Goal: Information Seeking & Learning: Learn about a topic

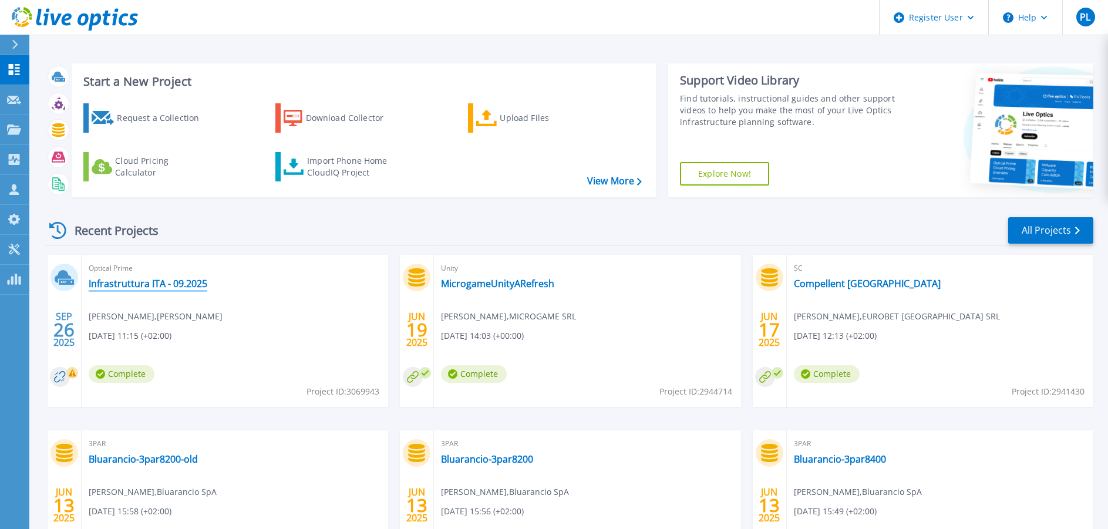
click at [117, 283] on link "Infrastruttura ITA - 09.2025" at bounding box center [148, 284] width 119 height 12
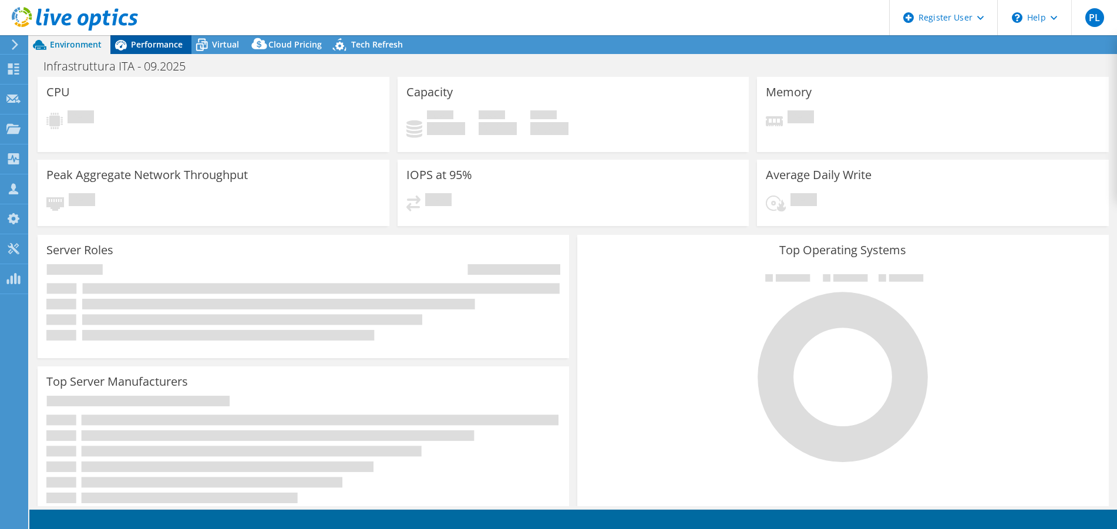
select select "EUFrankfurt"
select select "EUR"
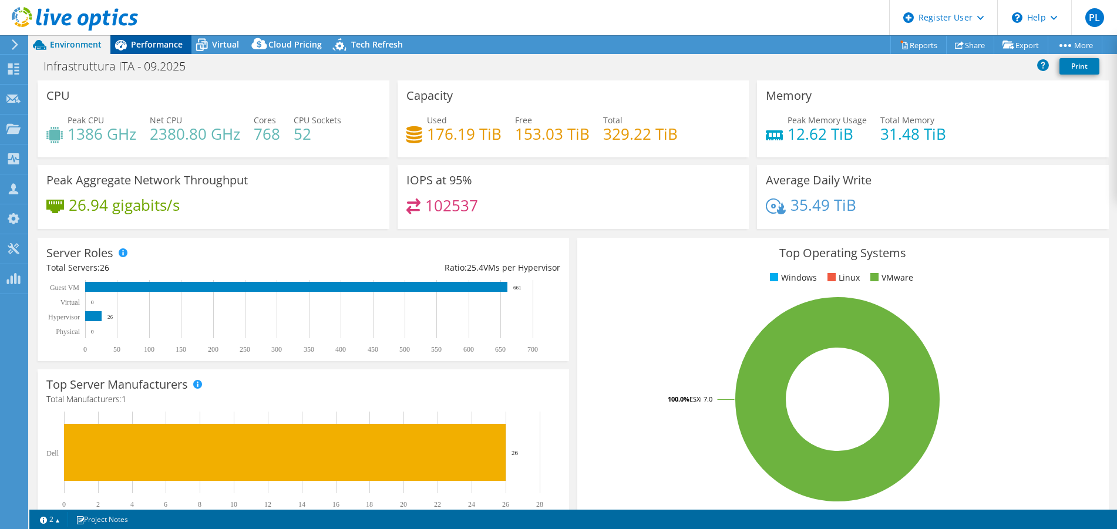
click at [159, 42] on span "Performance" at bounding box center [157, 44] width 52 height 11
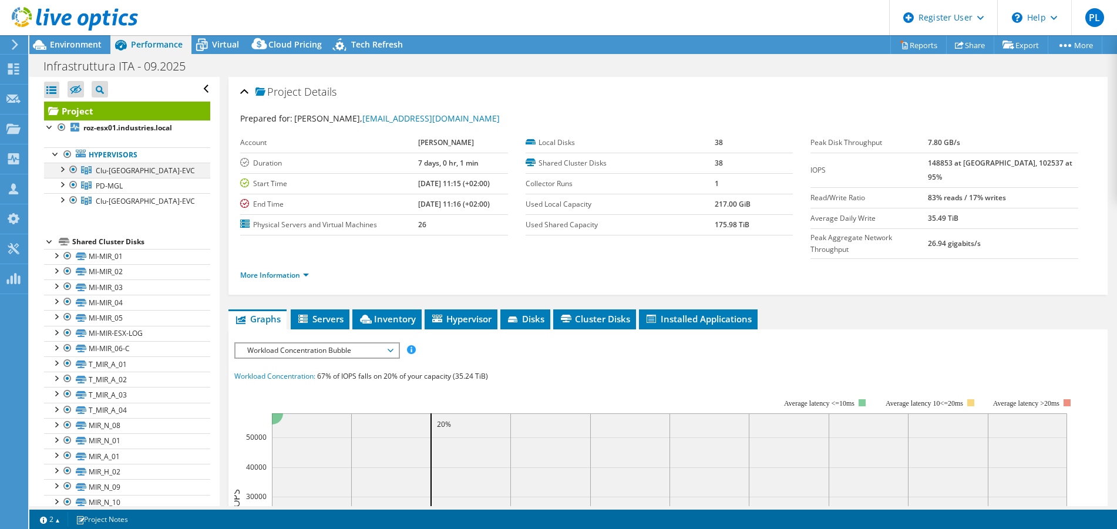
click at [60, 166] on div at bounding box center [62, 169] width 12 height 12
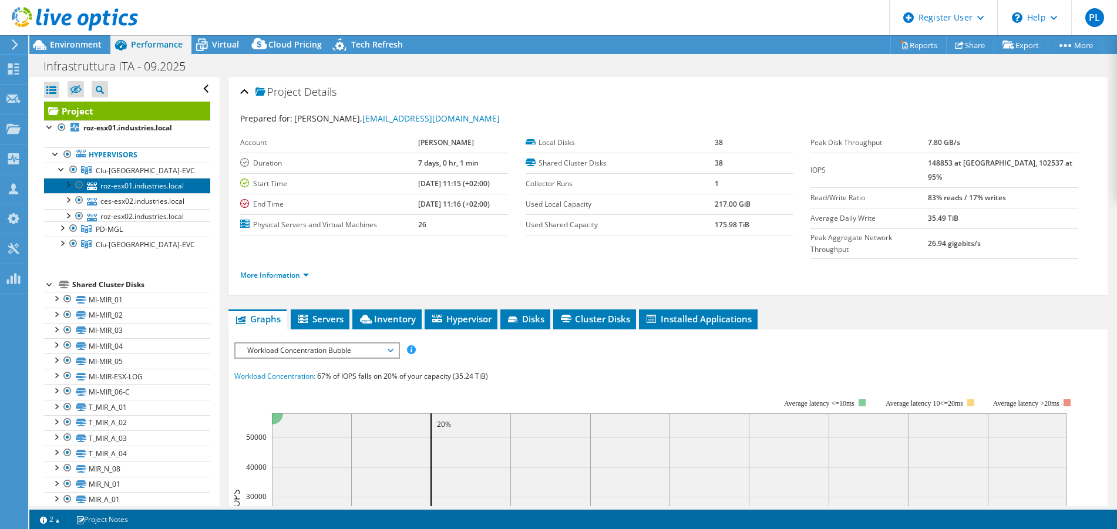
click at [105, 183] on link "roz-esx01.industries.local" at bounding box center [127, 185] width 166 height 15
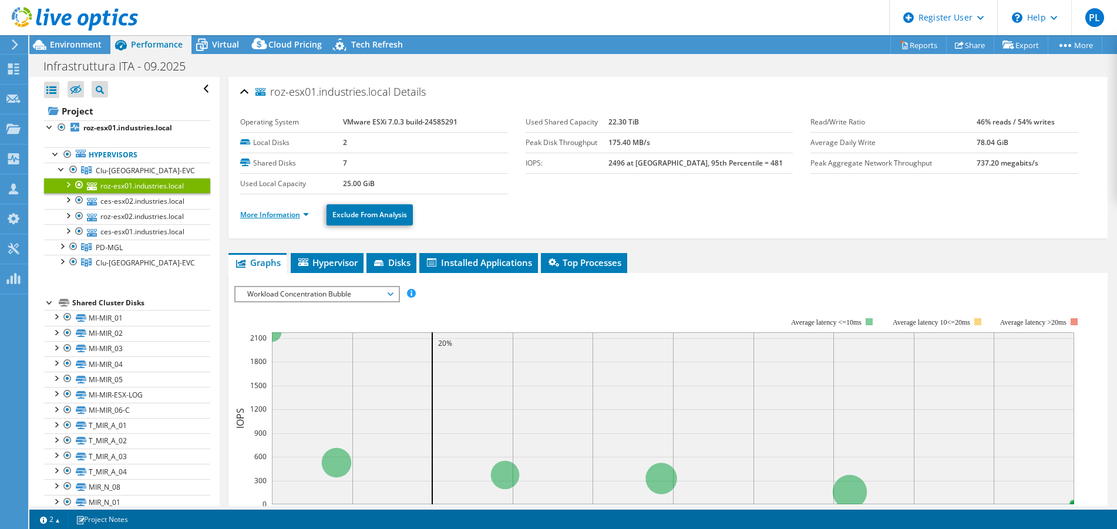
click at [306, 215] on link "More Information" at bounding box center [274, 215] width 69 height 10
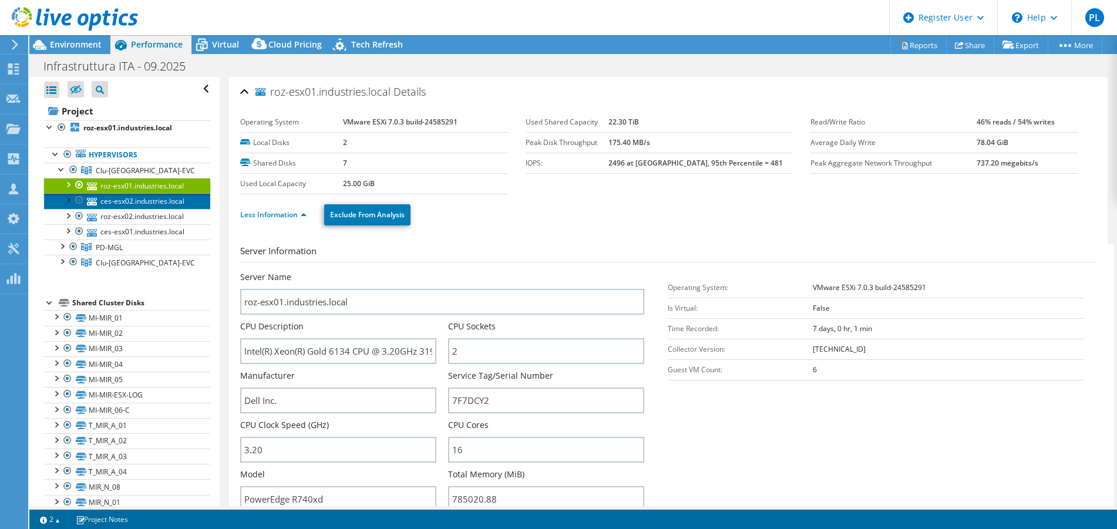
click at [129, 208] on link "ces-esx02.industries.local" at bounding box center [127, 200] width 166 height 15
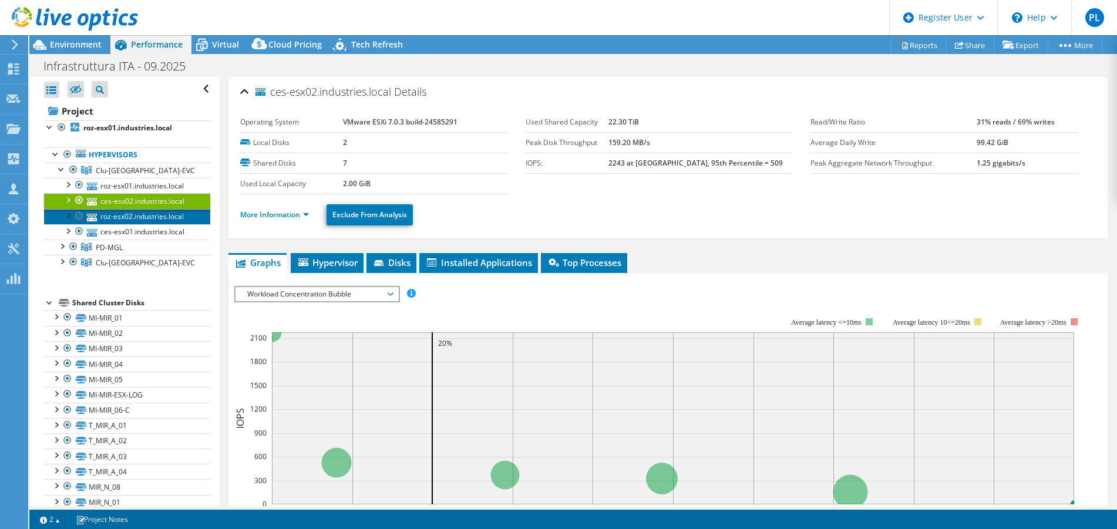
click at [127, 217] on link "roz-esx02.industries.local" at bounding box center [127, 216] width 166 height 15
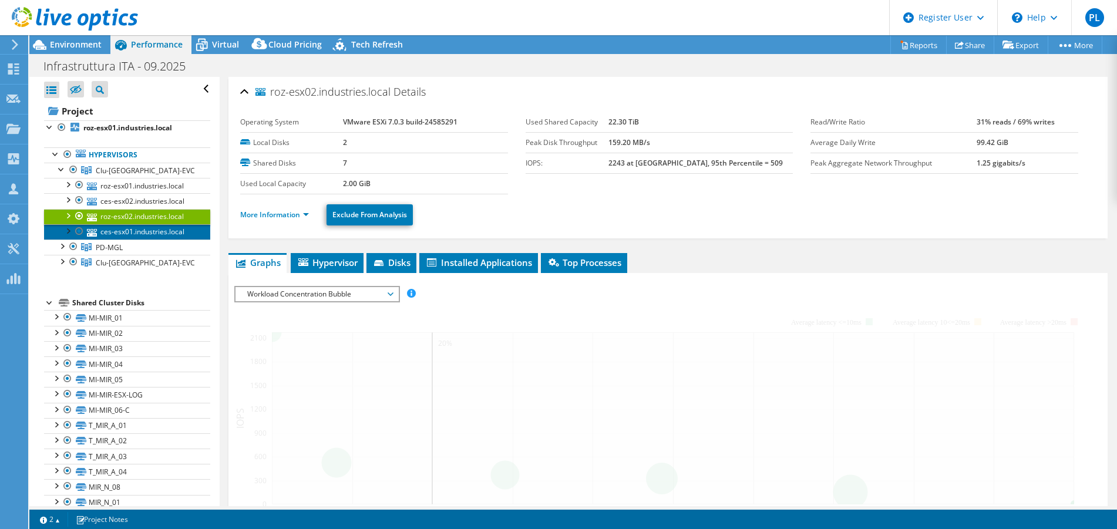
click at [127, 228] on link "ces-esx01.industries.local" at bounding box center [127, 231] width 166 height 15
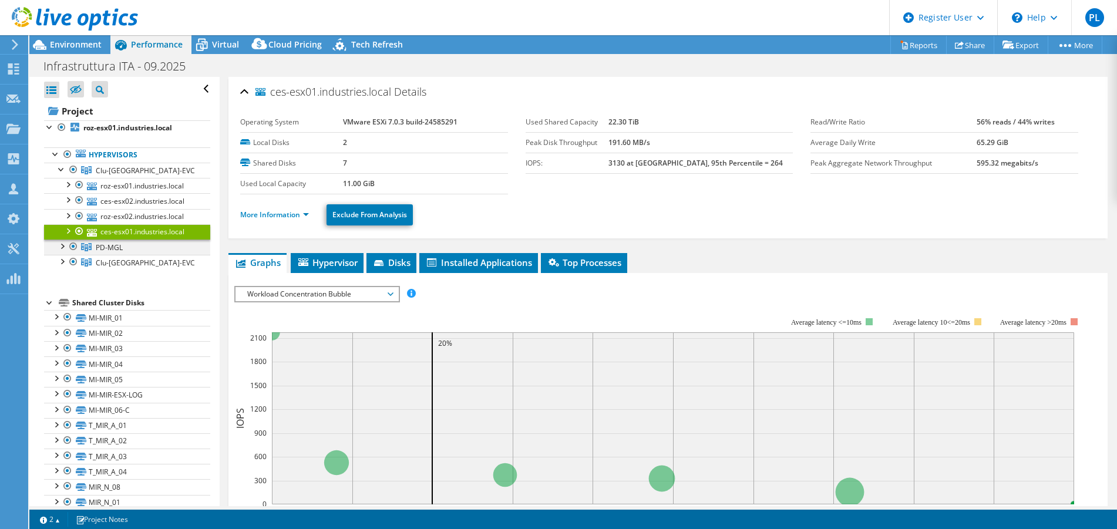
click at [62, 247] on div at bounding box center [62, 246] width 12 height 12
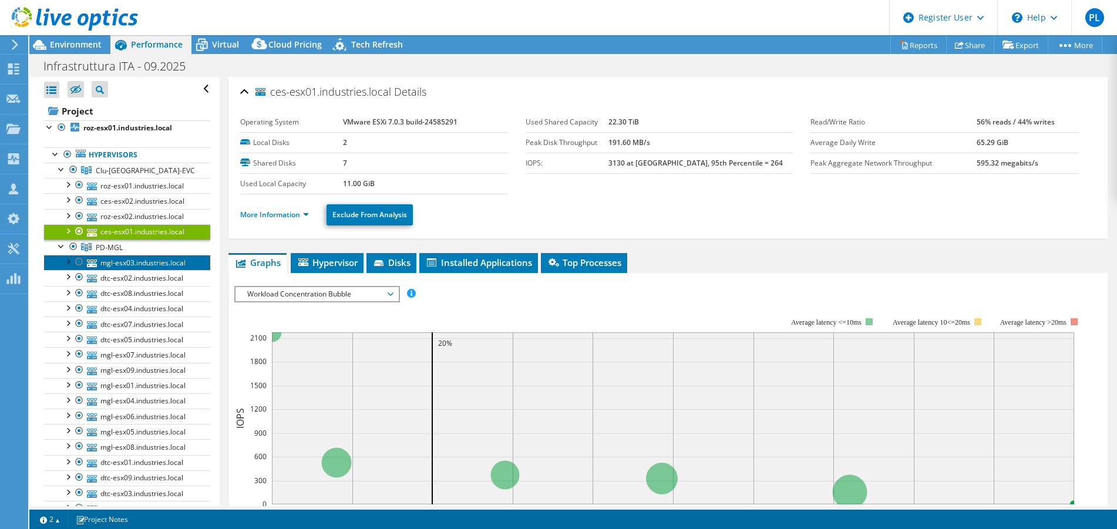
click at [123, 262] on link "mgl-esx03.industries.local" at bounding box center [127, 262] width 166 height 15
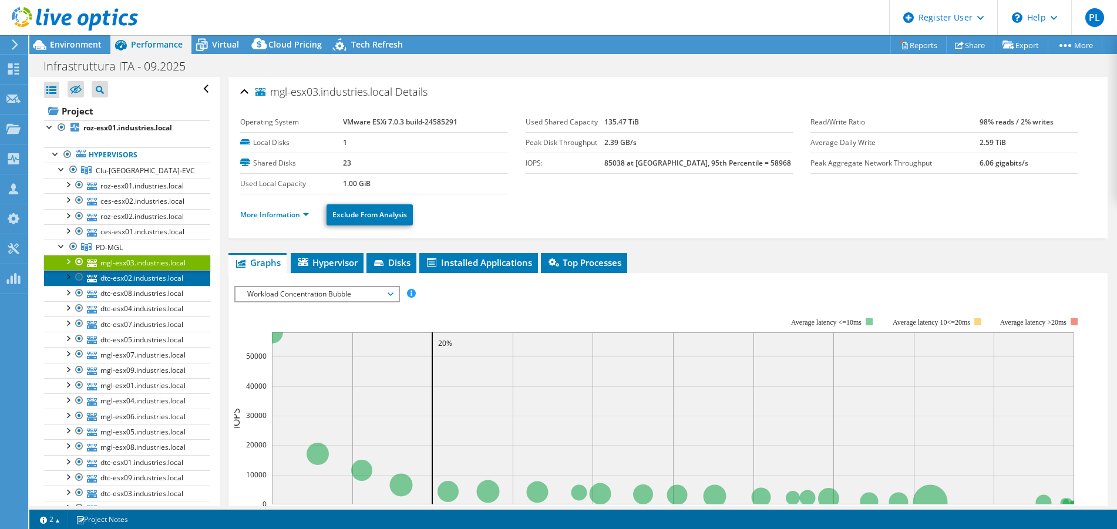
click at [129, 278] on link "dtc-esx02.industries.local" at bounding box center [127, 277] width 166 height 15
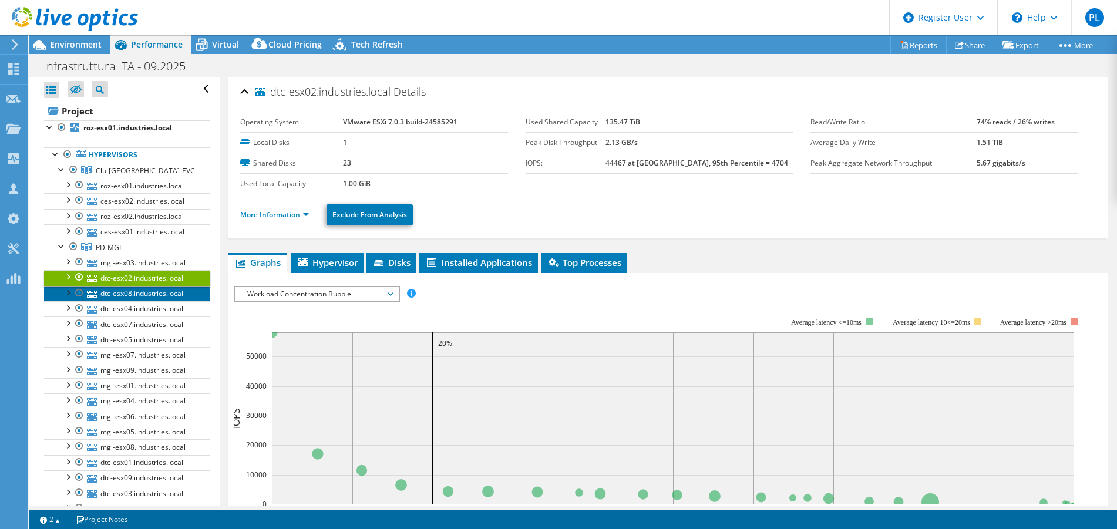
click at [139, 296] on link "dtc-esx08.industries.local" at bounding box center [127, 293] width 166 height 15
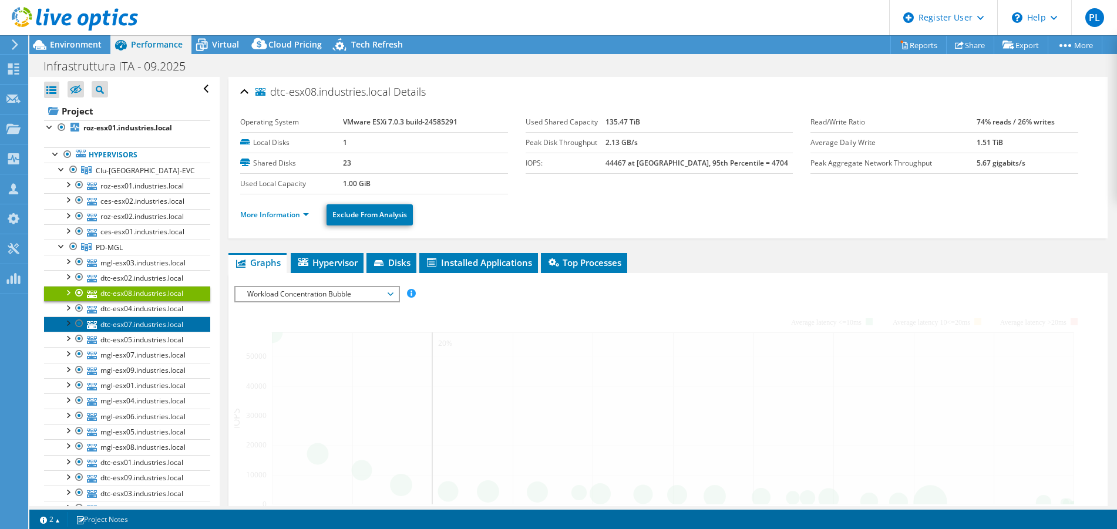
click at [144, 329] on link "dtc-esx07.industries.local" at bounding box center [127, 323] width 166 height 15
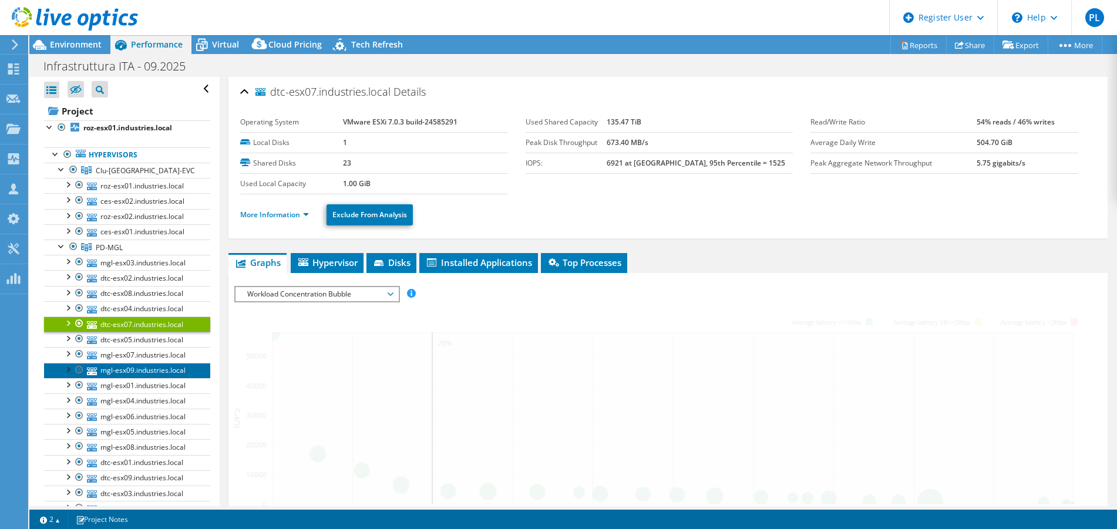
click at [159, 377] on link "mgl-esx09.industries.local" at bounding box center [127, 370] width 166 height 15
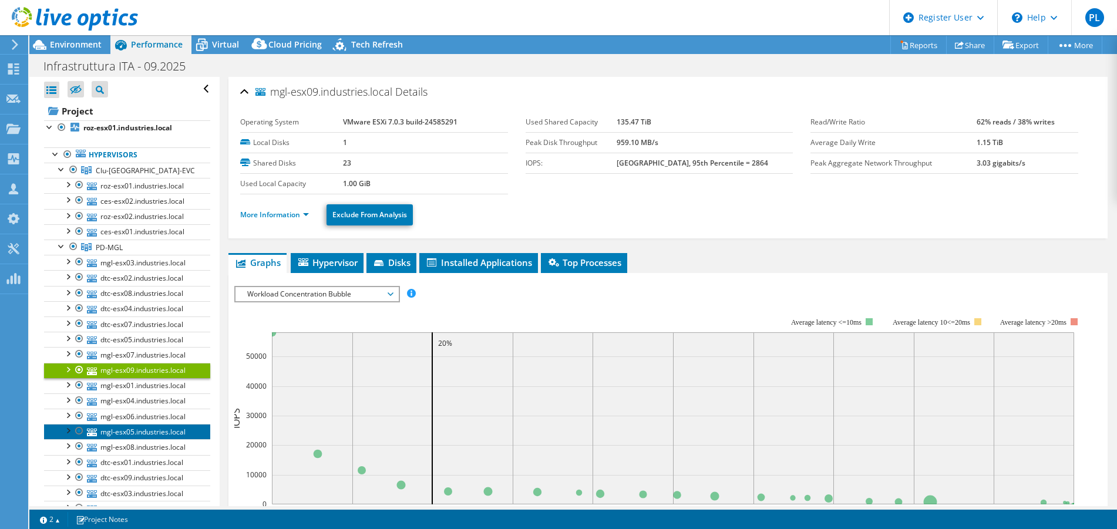
click at [157, 439] on link "mgl-esx05.industries.local" at bounding box center [127, 431] width 166 height 15
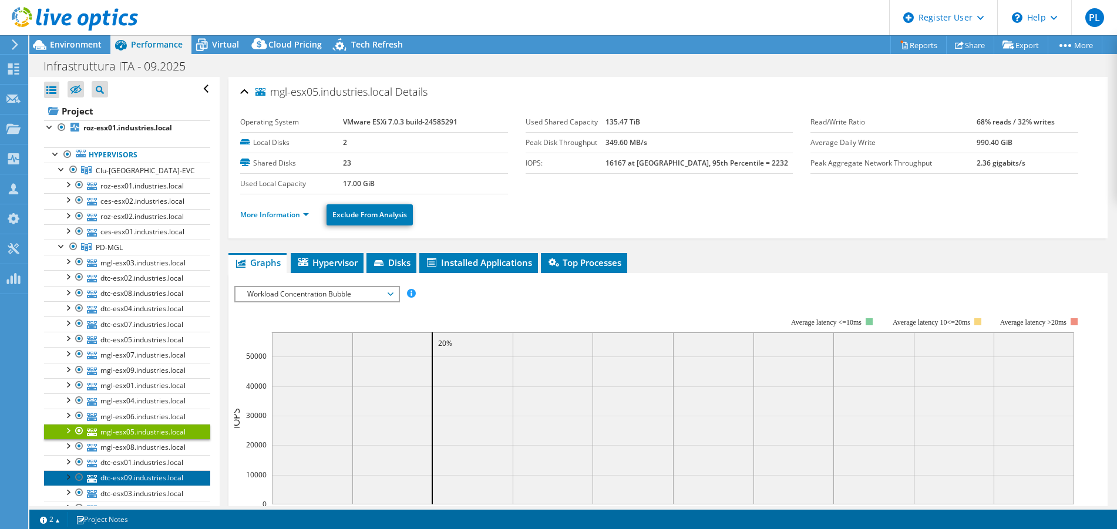
click at [159, 474] on link "dtc-esx09.industries.local" at bounding box center [127, 477] width 166 height 15
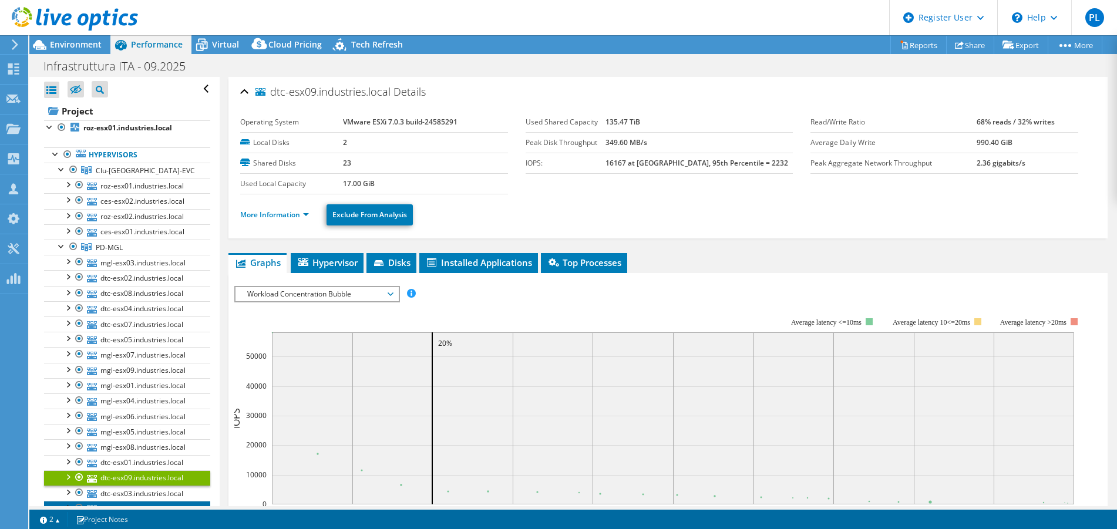
click at [146, 506] on link "mgl-esx02.industries.local" at bounding box center [127, 508] width 166 height 15
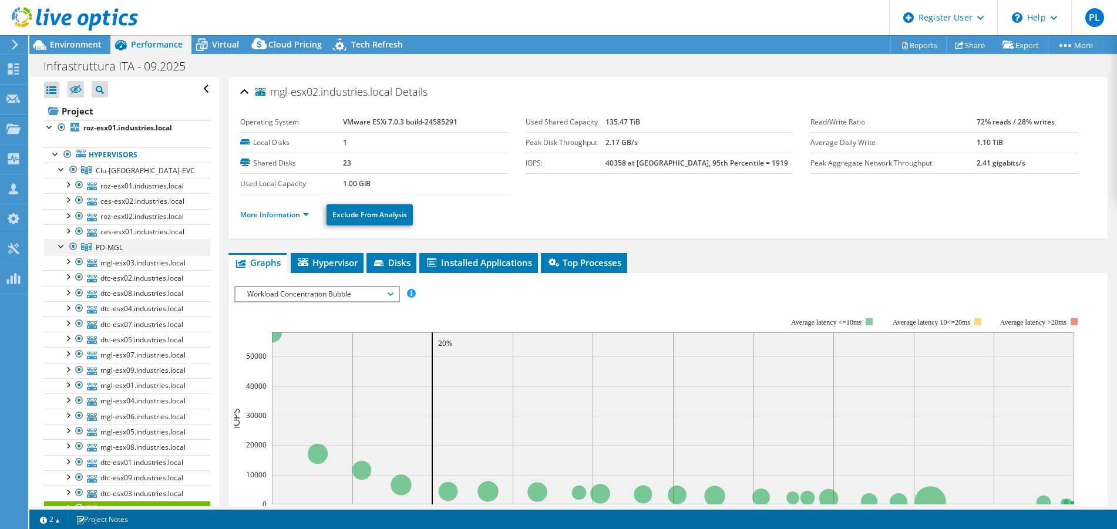
click at [57, 245] on div at bounding box center [62, 246] width 12 height 12
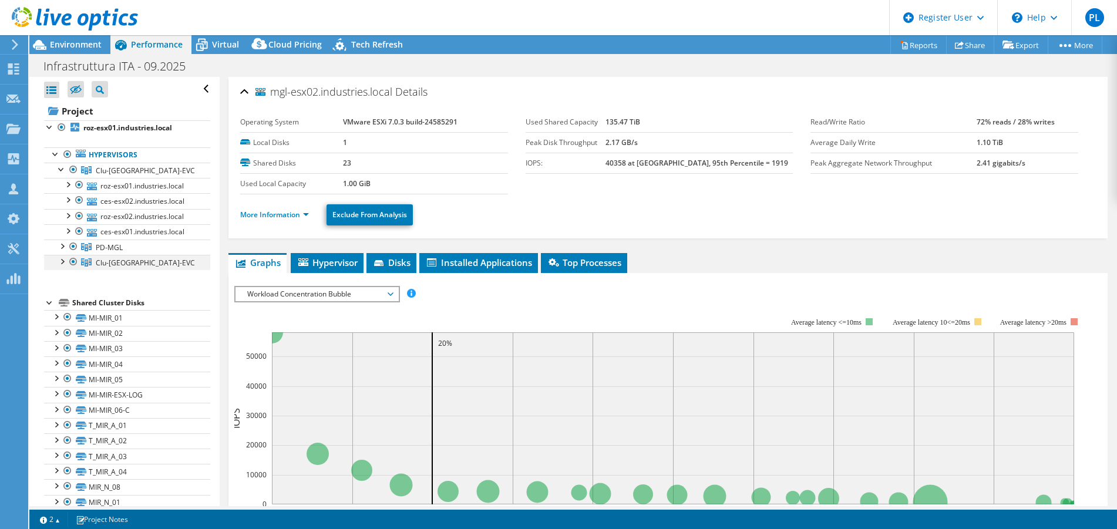
click at [68, 262] on div at bounding box center [74, 262] width 12 height 14
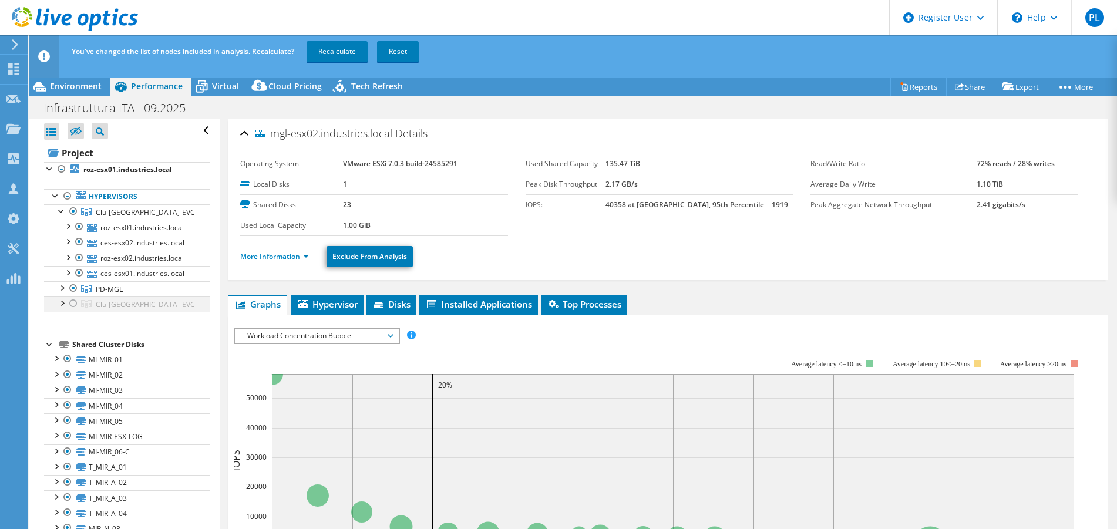
click at [75, 302] on div at bounding box center [74, 303] width 12 height 14
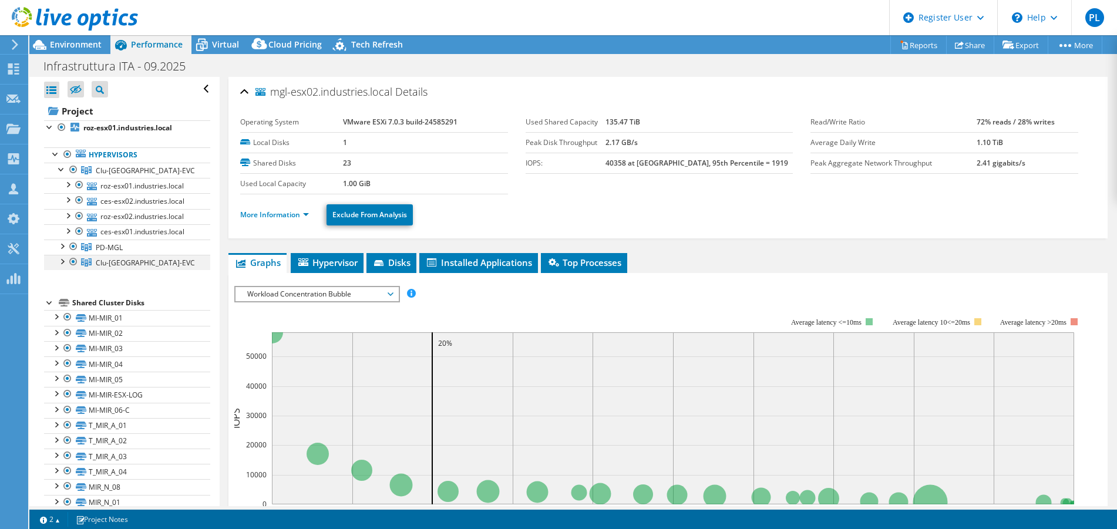
click at [63, 264] on div at bounding box center [62, 261] width 12 height 12
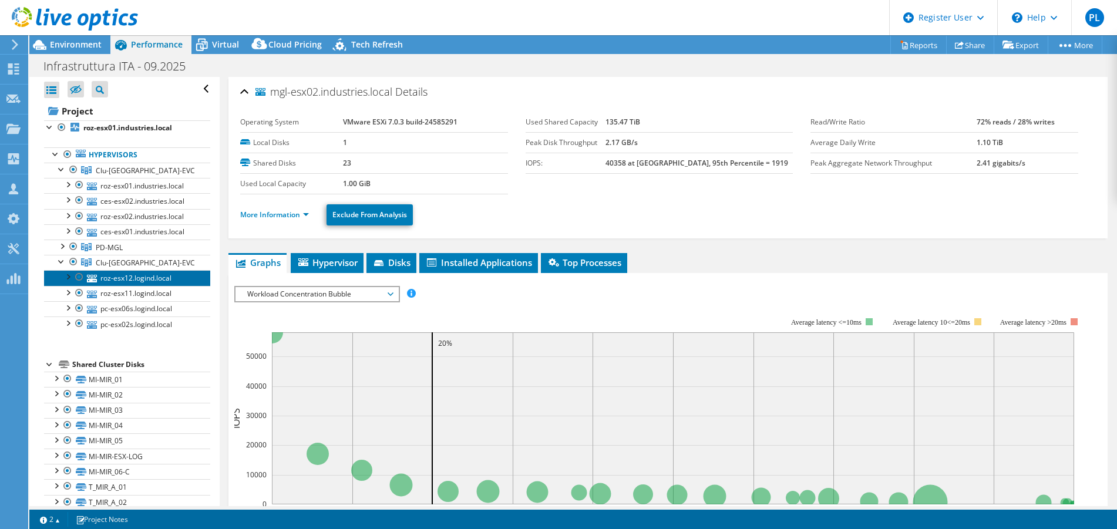
click at [120, 282] on link "roz-esx12.logind.local" at bounding box center [127, 277] width 166 height 15
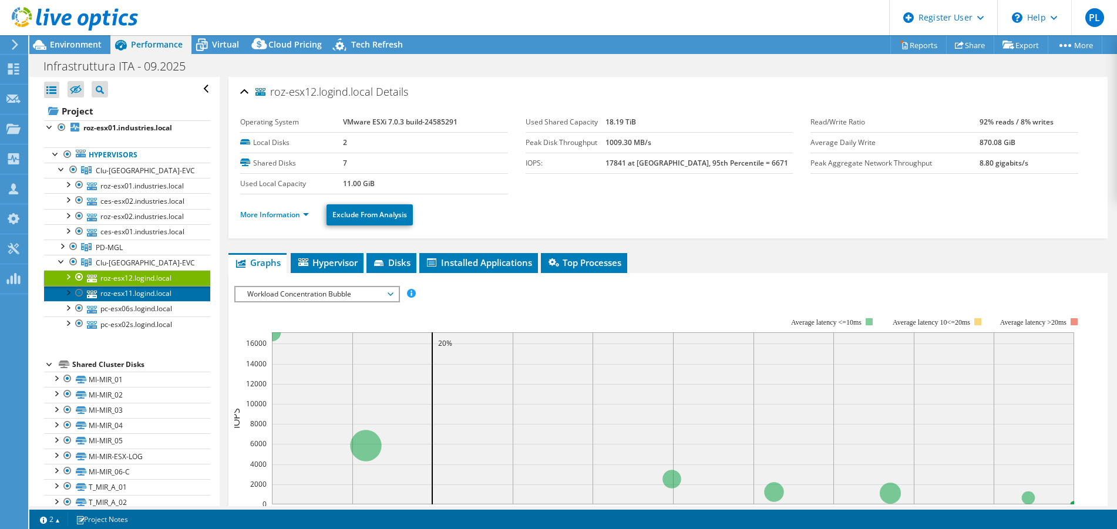
click at [124, 298] on link "roz-esx11.logind.local" at bounding box center [127, 293] width 166 height 15
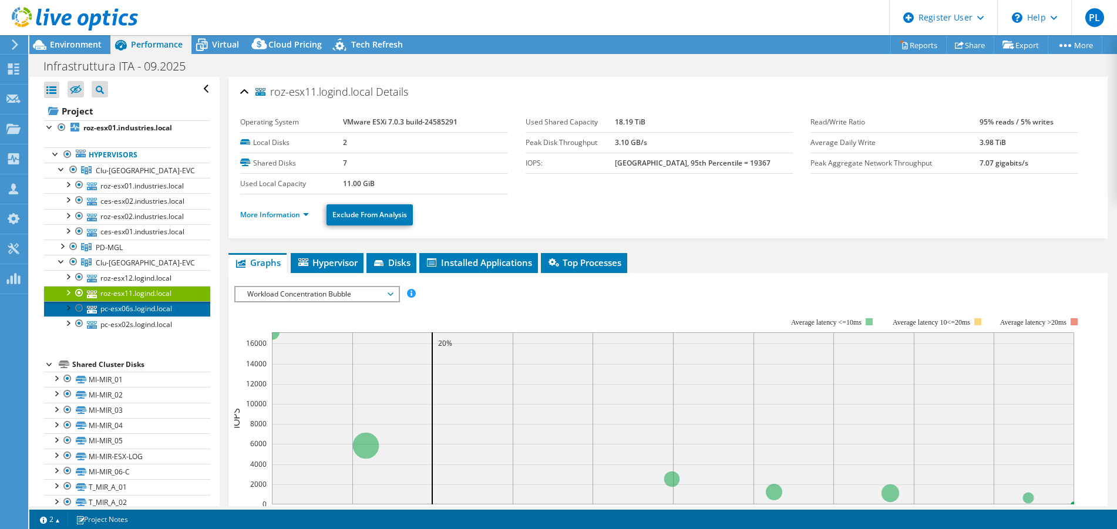
click at [126, 309] on link "pc-esx06s.logind.local" at bounding box center [127, 308] width 166 height 15
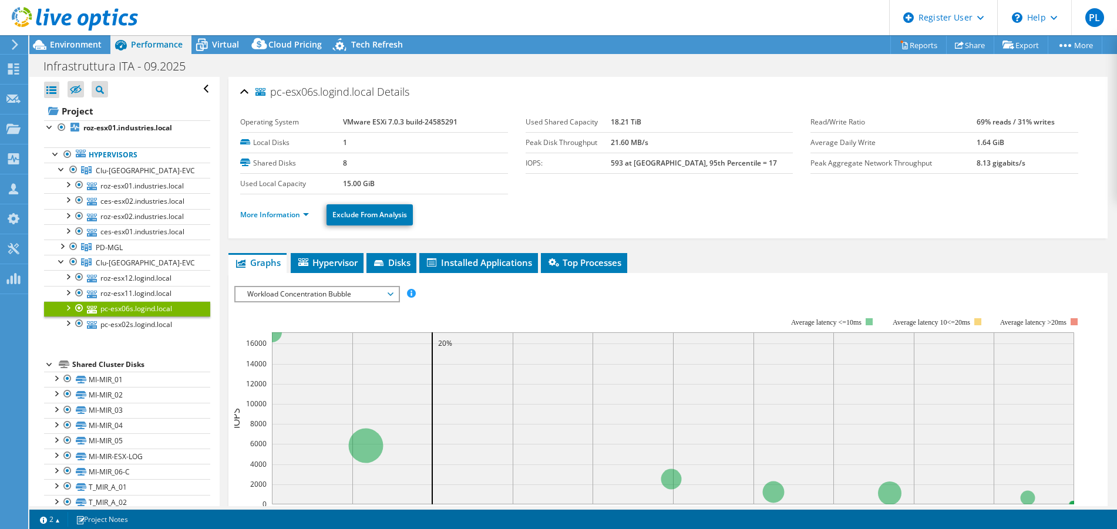
drag, startPoint x: 421, startPoint y: 119, endPoint x: 336, endPoint y: 119, distance: 84.5
click at [336, 119] on tr "Operating System VMware ESXi 7.0.3 build-24585291" at bounding box center [374, 122] width 268 height 21
copy tr "VMware ESXi 7.0.3 build-24585291"
click at [127, 183] on link "roz-esx01.industries.local" at bounding box center [127, 185] width 166 height 15
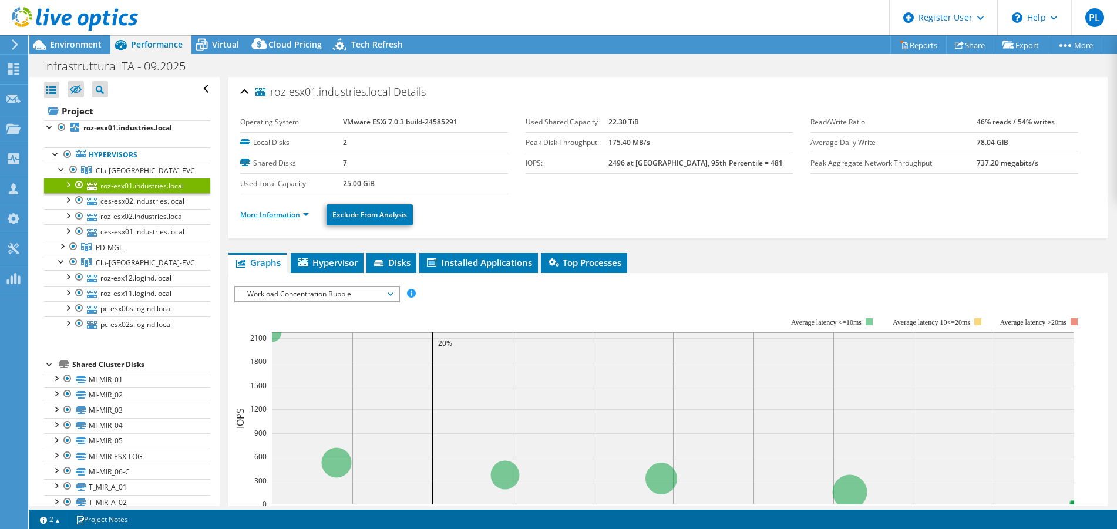
click at [297, 213] on link "More Information" at bounding box center [274, 215] width 69 height 10
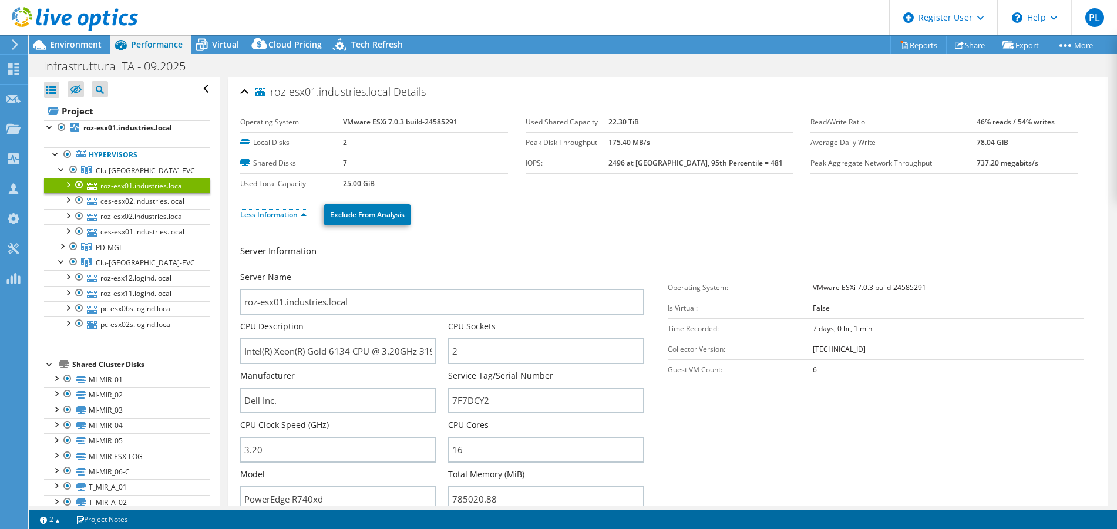
scroll to position [117, 0]
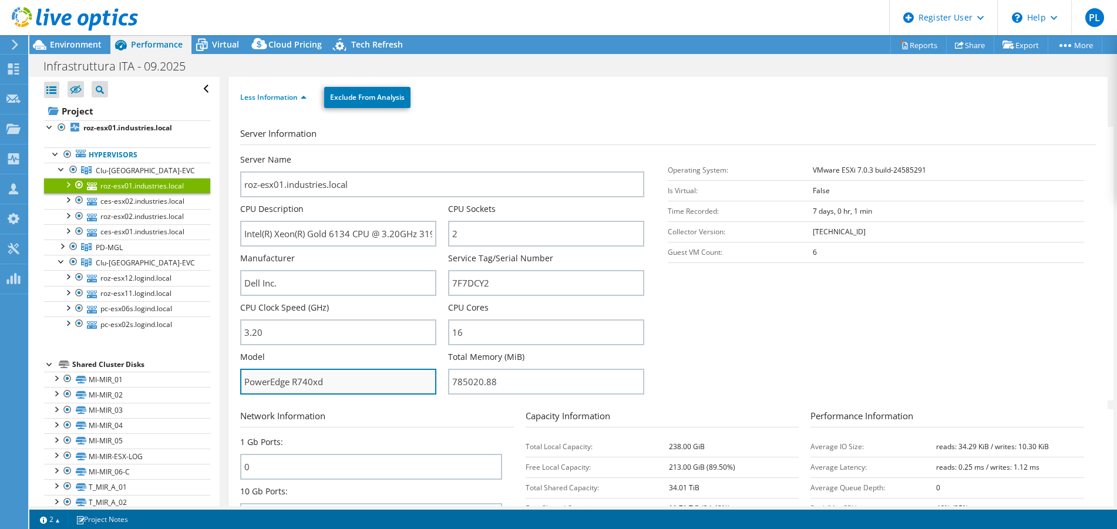
drag, startPoint x: 334, startPoint y: 382, endPoint x: 292, endPoint y: 383, distance: 41.7
click at [292, 383] on input "PowerEdge R740xd" at bounding box center [338, 382] width 196 height 26
type input "PowerEdge"
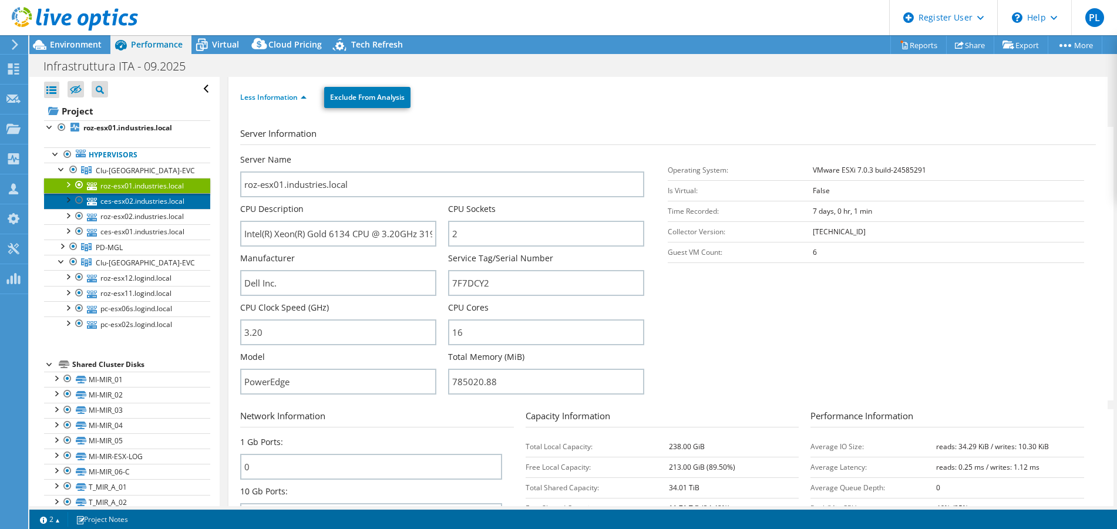
click at [137, 194] on link "ces-esx02.industries.local" at bounding box center [127, 200] width 166 height 15
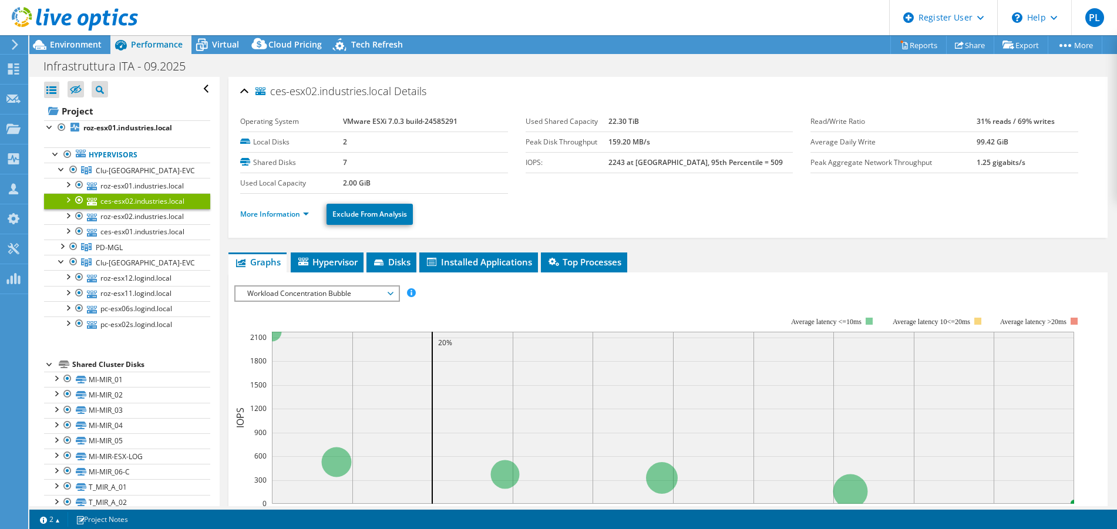
scroll to position [0, 0]
click at [304, 210] on link "More Information" at bounding box center [274, 215] width 69 height 10
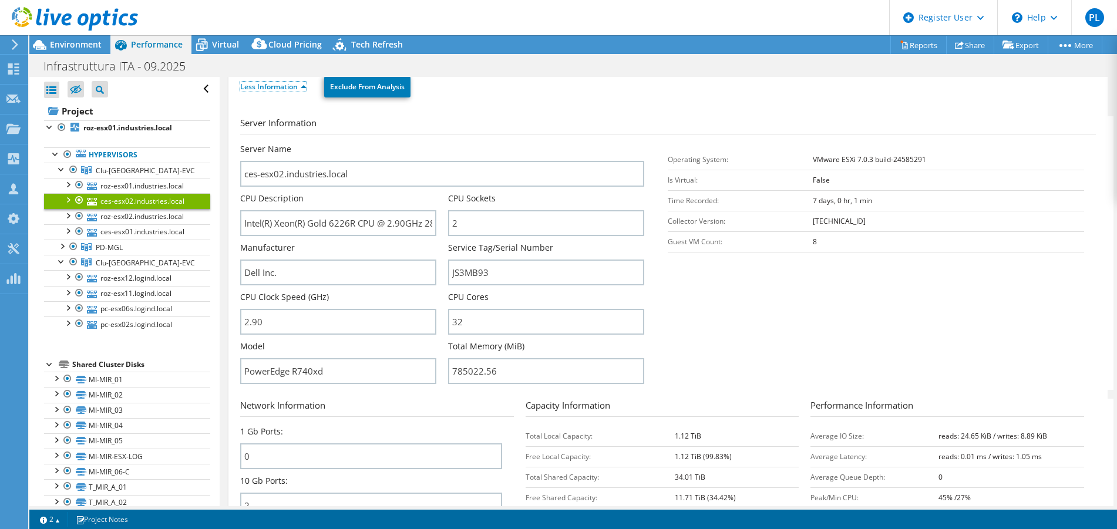
scroll to position [176, 0]
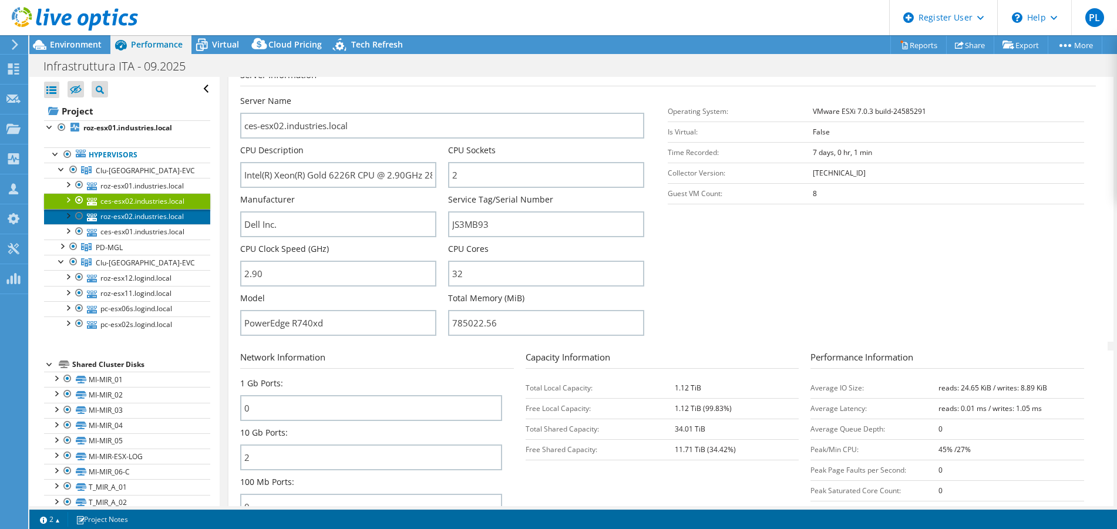
click at [117, 220] on link "roz-esx02.industries.local" at bounding box center [127, 216] width 166 height 15
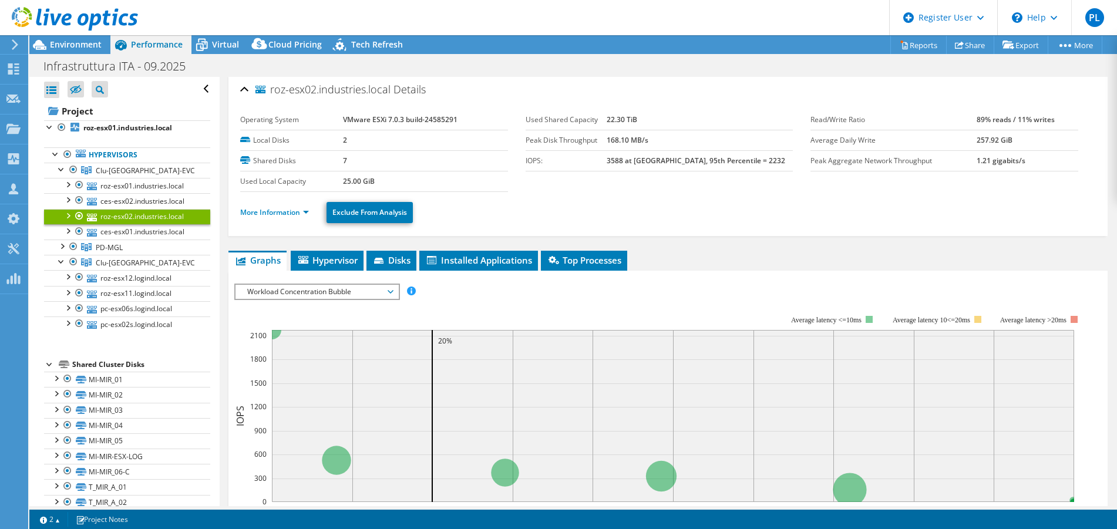
scroll to position [0, 0]
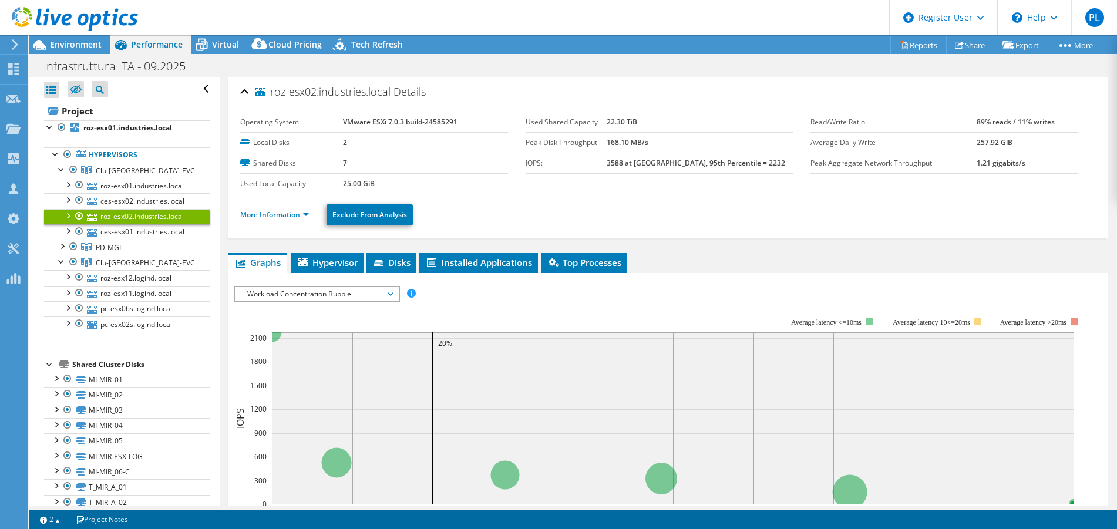
click at [301, 212] on link "More Information" at bounding box center [274, 215] width 69 height 10
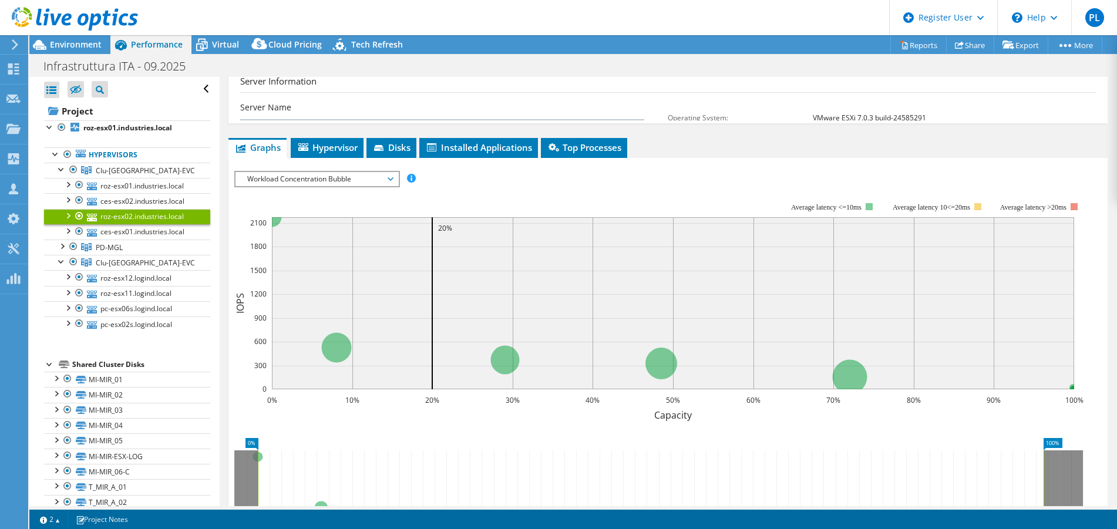
scroll to position [176, 0]
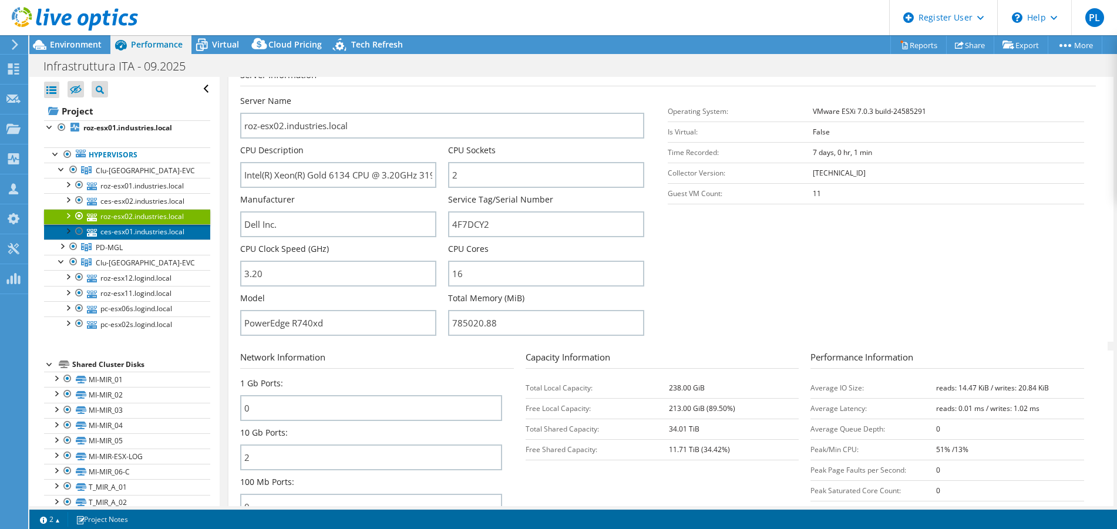
click at [163, 234] on link "ces-esx01.industries.local" at bounding box center [127, 231] width 166 height 15
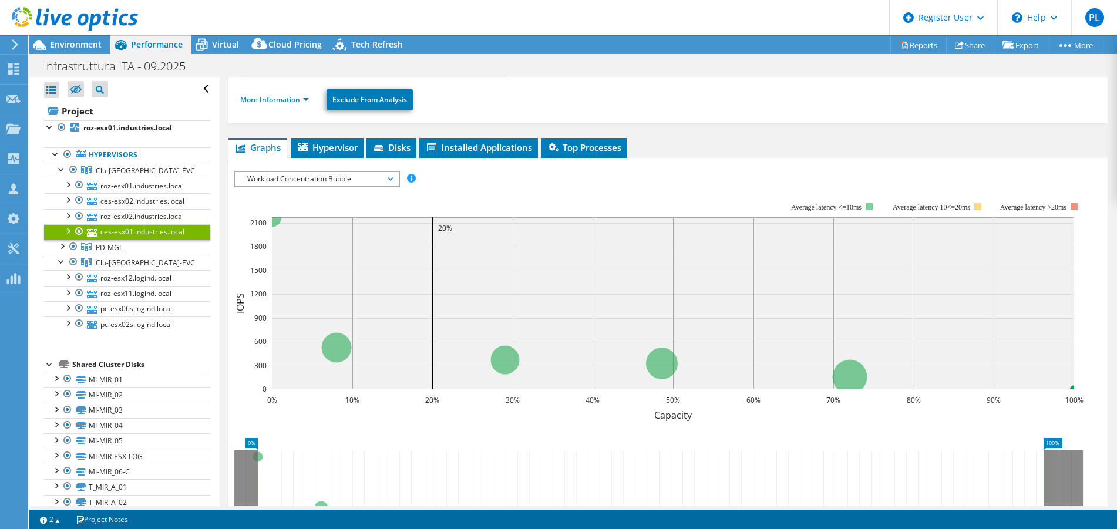
scroll to position [55, 0]
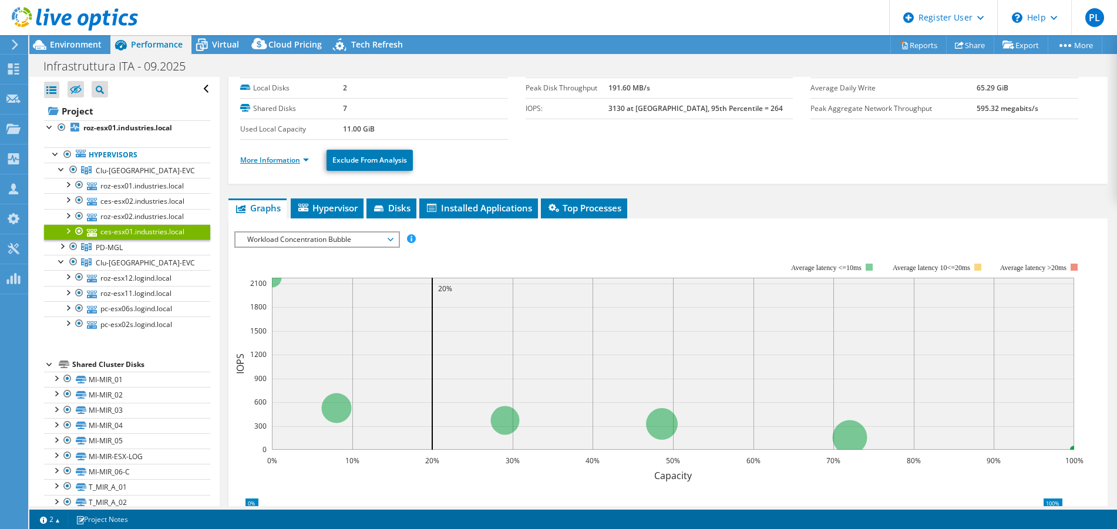
click at [304, 159] on link "More Information" at bounding box center [274, 160] width 69 height 10
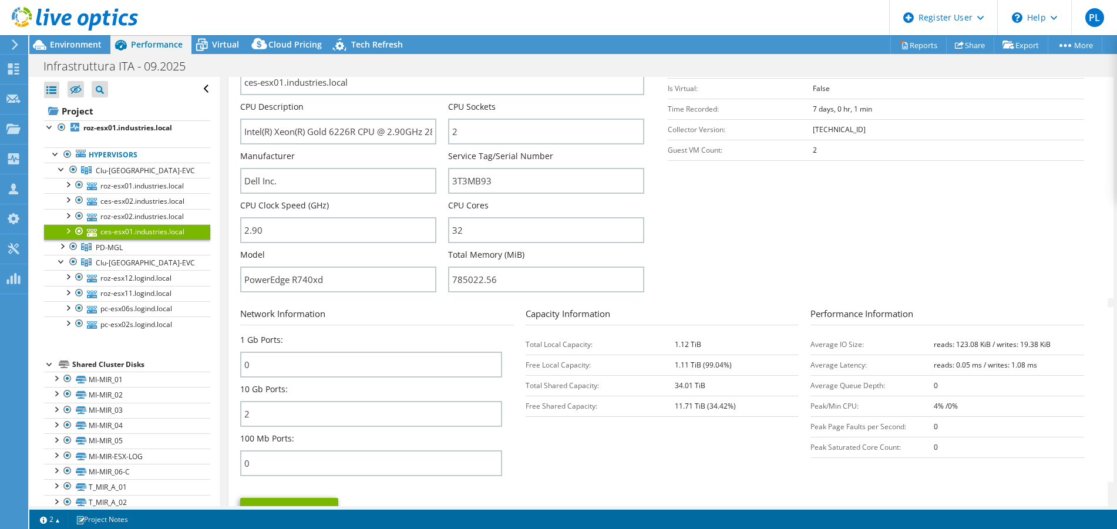
scroll to position [231, 0]
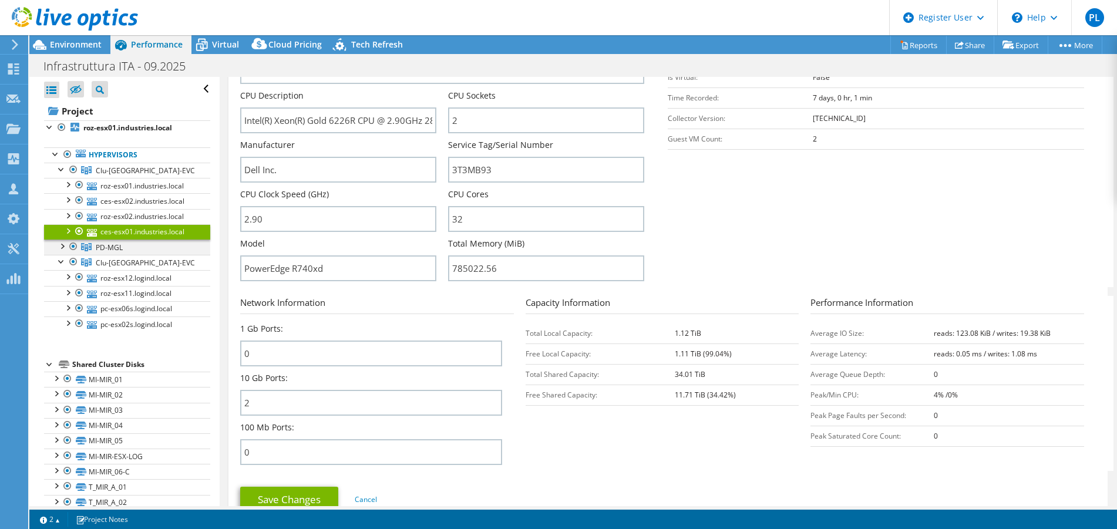
click at [58, 246] on div at bounding box center [62, 246] width 12 height 12
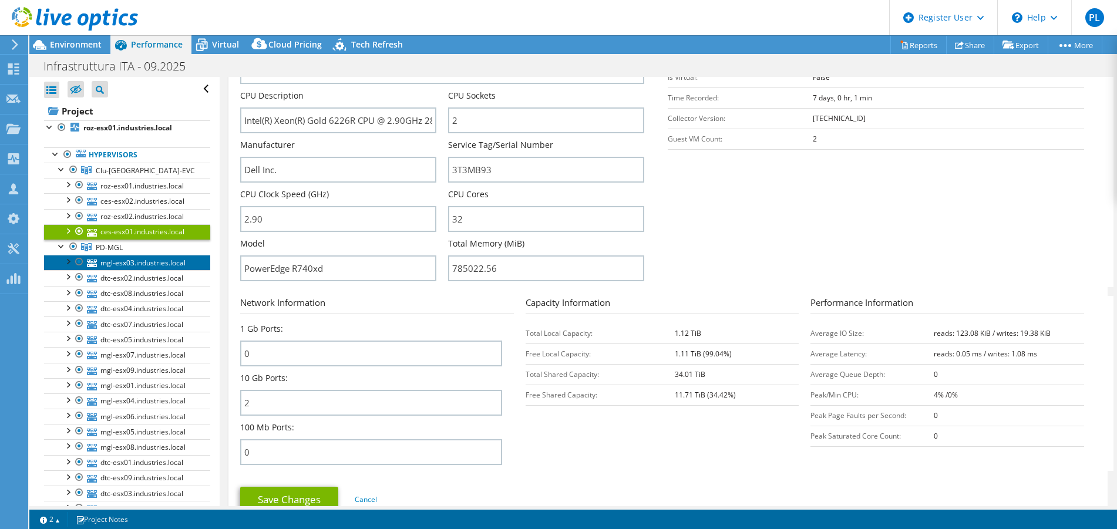
click at [147, 262] on link "mgl-esx03.industries.local" at bounding box center [127, 262] width 166 height 15
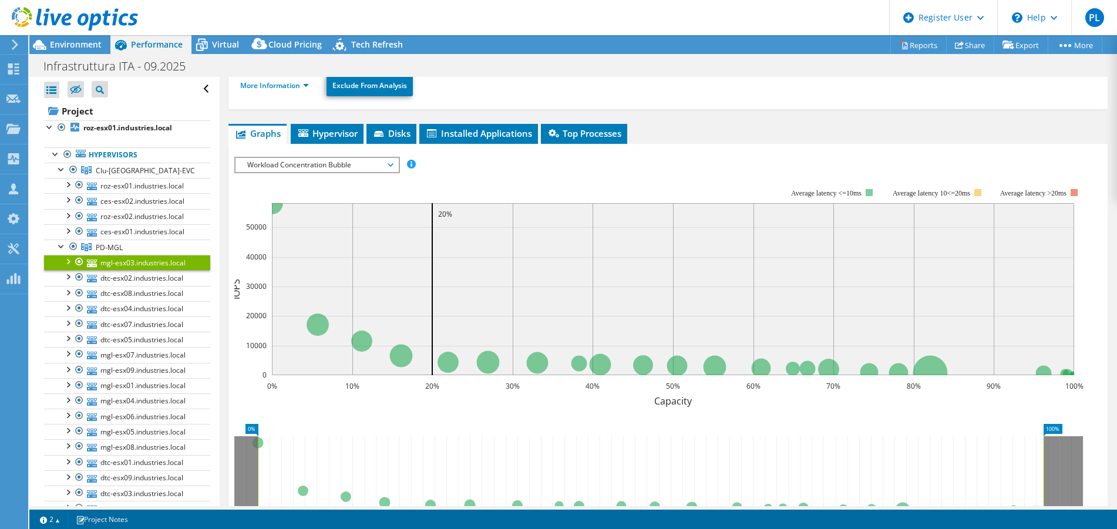
scroll to position [50, 0]
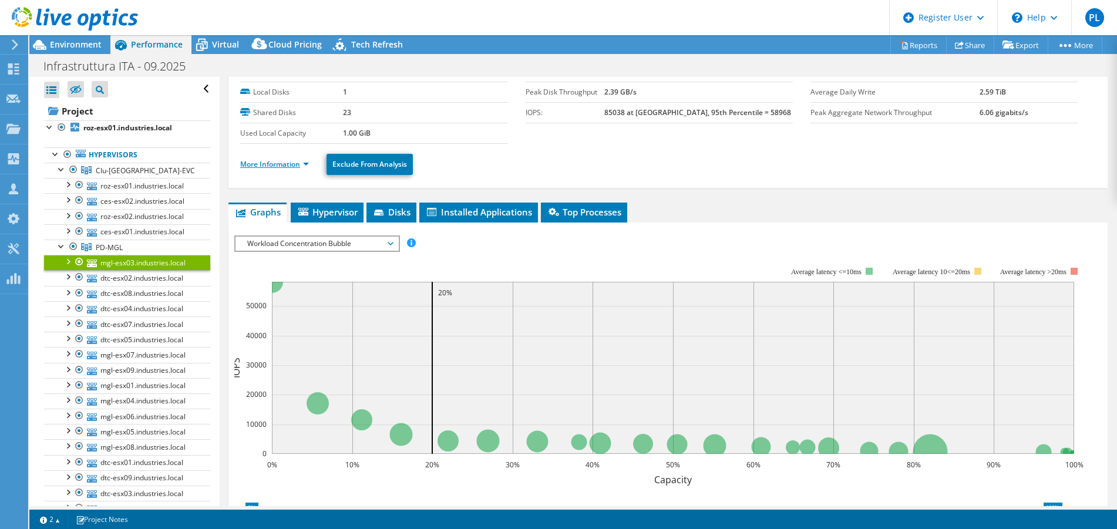
click at [302, 165] on link "More Information" at bounding box center [274, 164] width 69 height 10
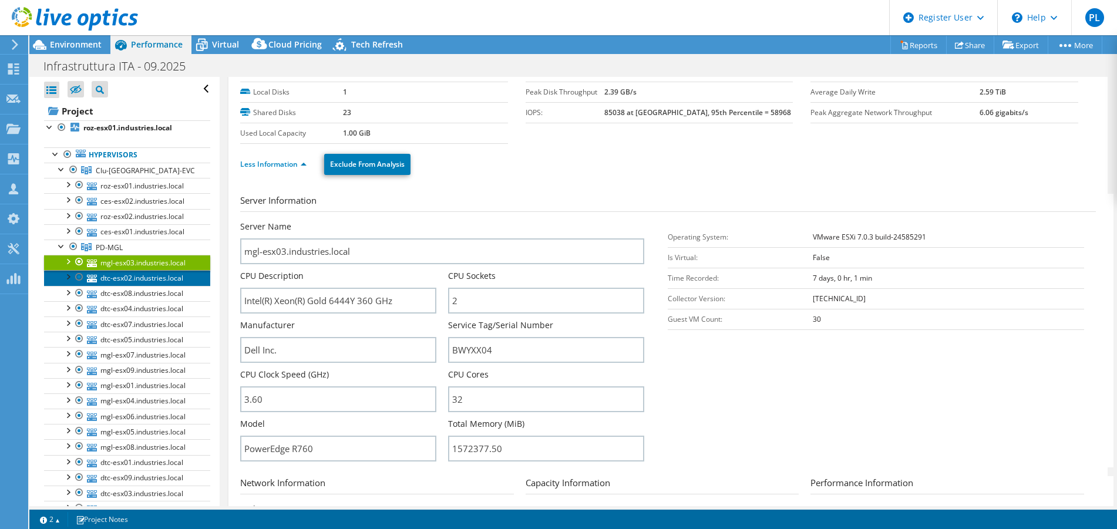
click at [171, 277] on link "dtc-esx02.industries.local" at bounding box center [127, 277] width 166 height 15
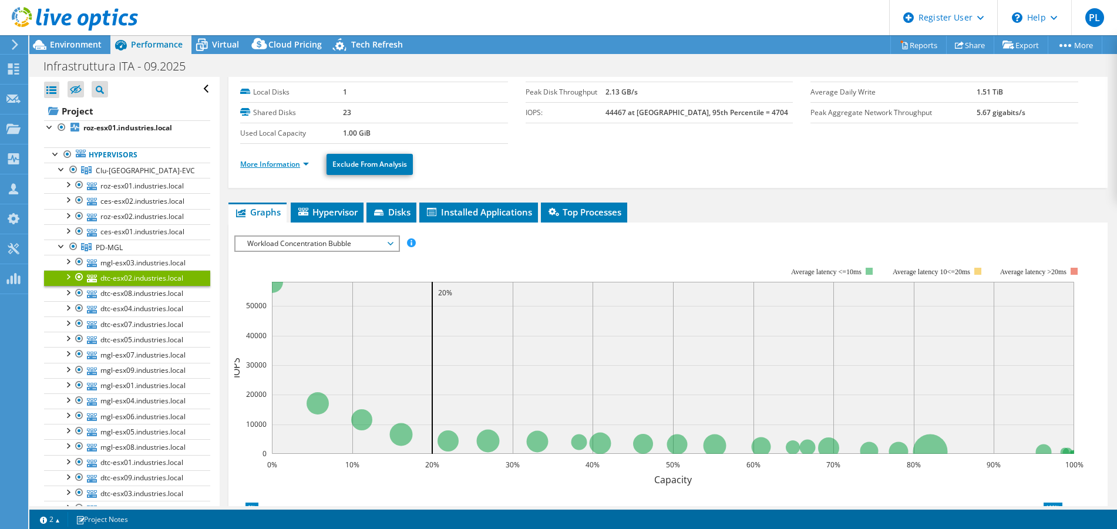
click at [309, 164] on link "More Information" at bounding box center [274, 164] width 69 height 10
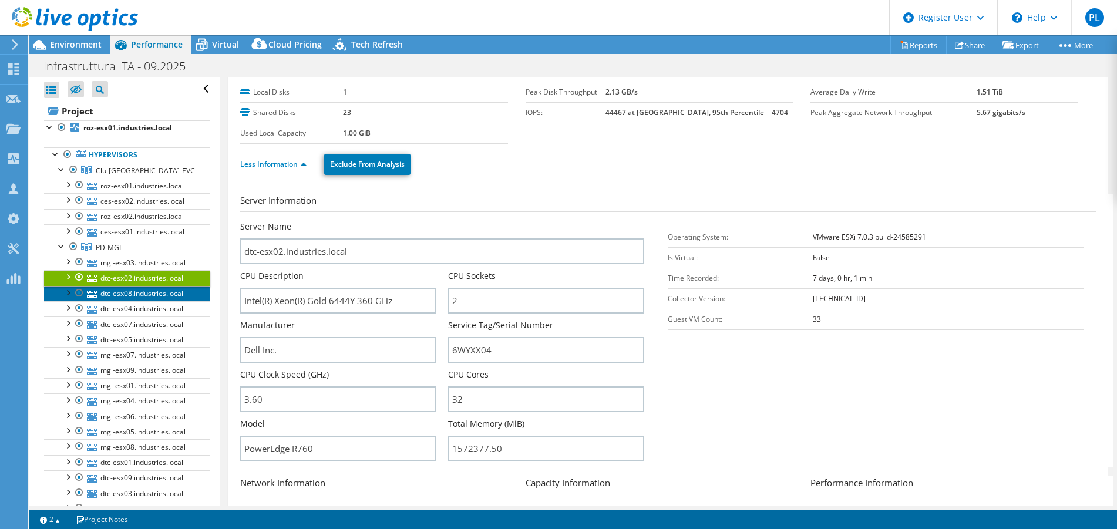
click at [151, 295] on link "dtc-esx08.industries.local" at bounding box center [127, 293] width 166 height 15
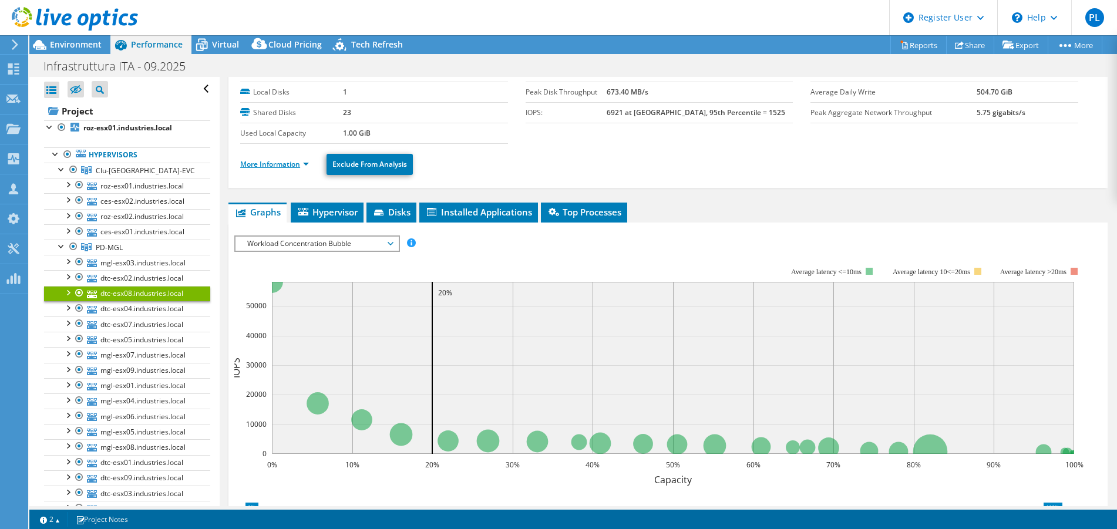
click at [306, 163] on link "More Information" at bounding box center [274, 164] width 69 height 10
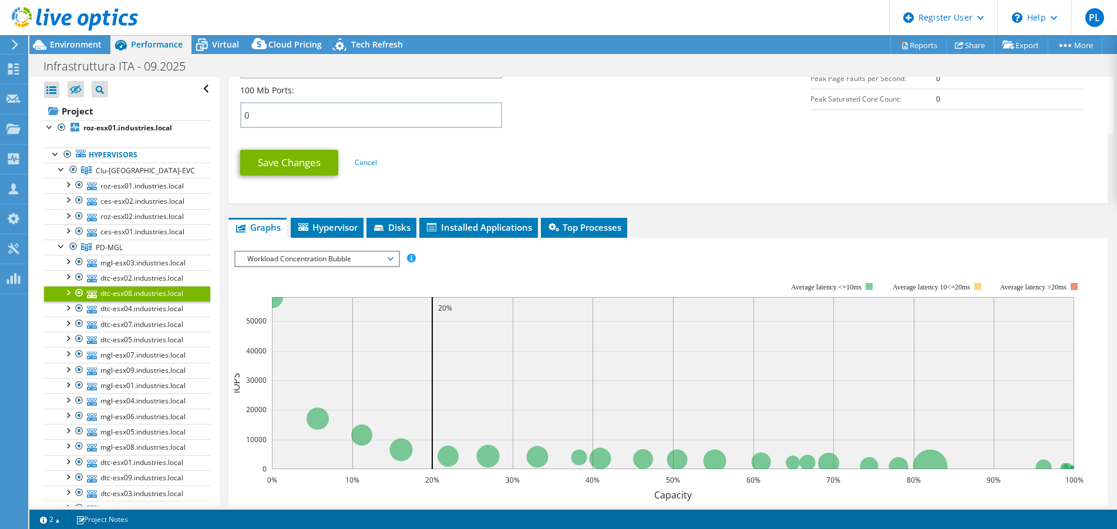
scroll to position [579, 0]
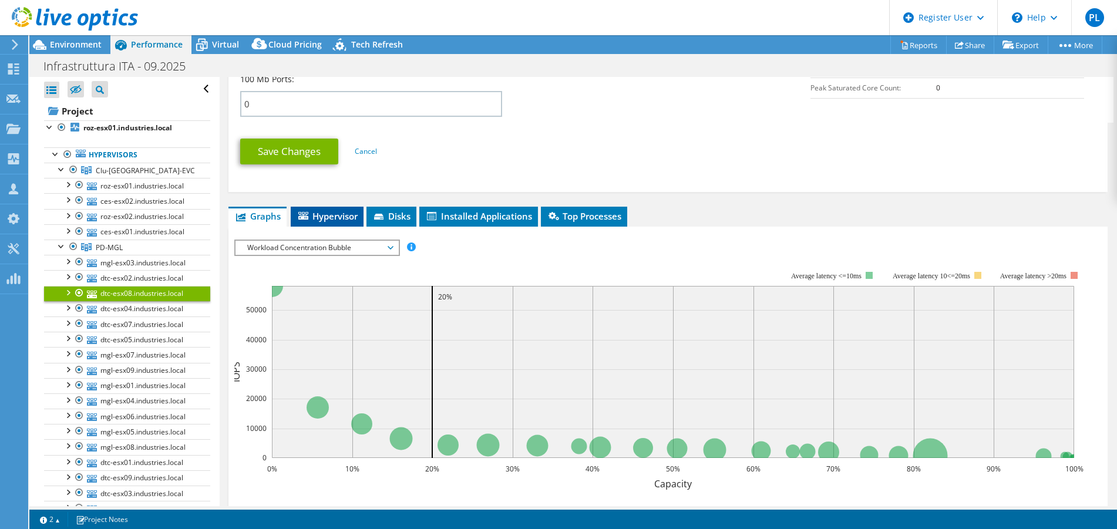
click at [350, 209] on li "Hypervisor" at bounding box center [327, 217] width 73 height 20
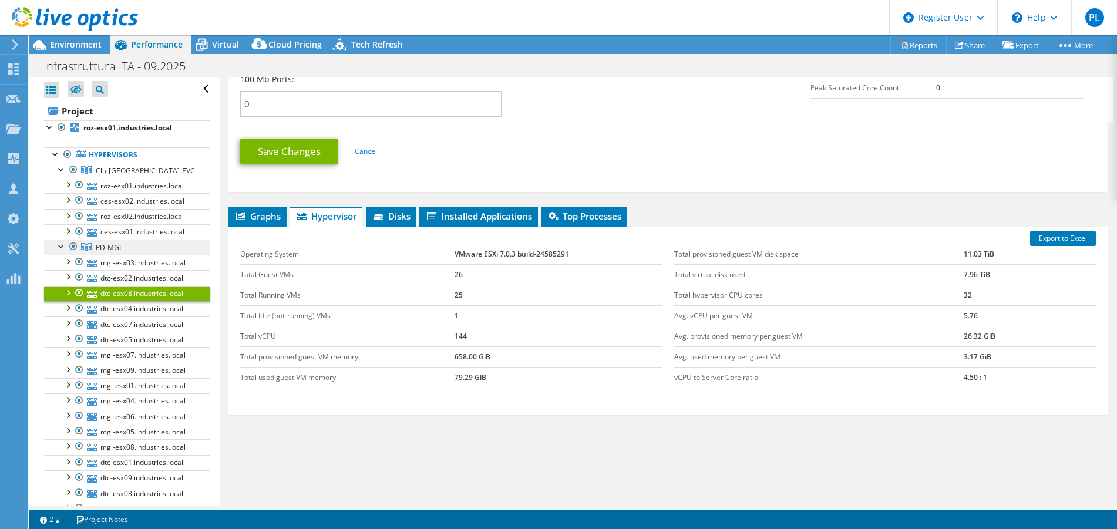
click at [123, 242] on link "PD-MGL" at bounding box center [127, 247] width 166 height 15
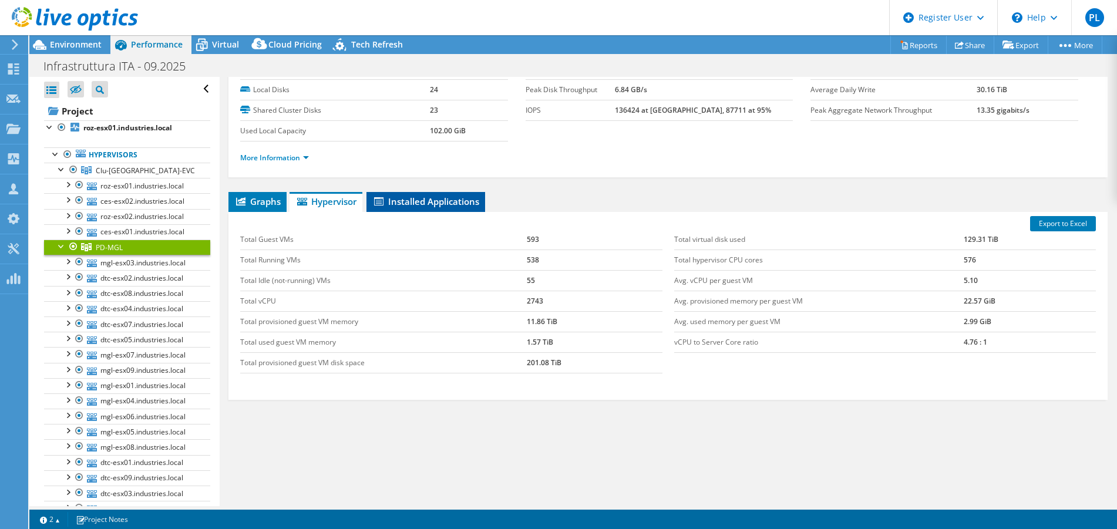
scroll to position [0, 0]
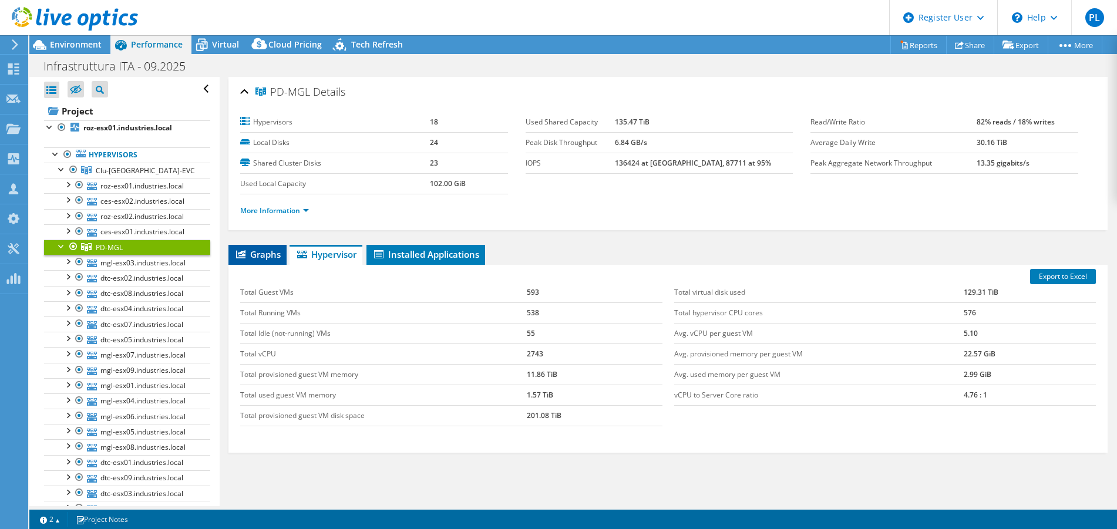
click at [259, 254] on span "Graphs" at bounding box center [257, 254] width 46 height 12
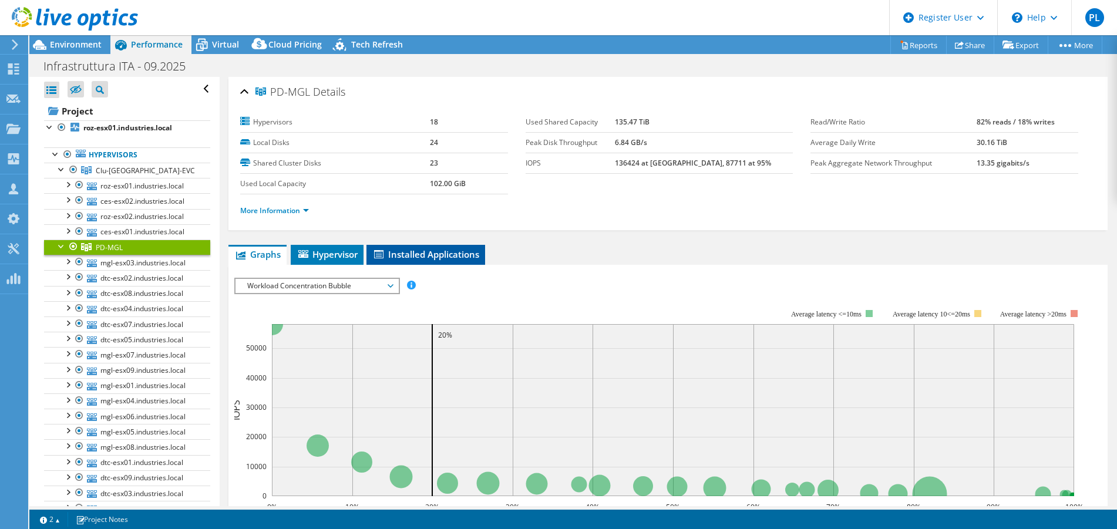
click at [426, 253] on span "Installed Applications" at bounding box center [425, 254] width 107 height 12
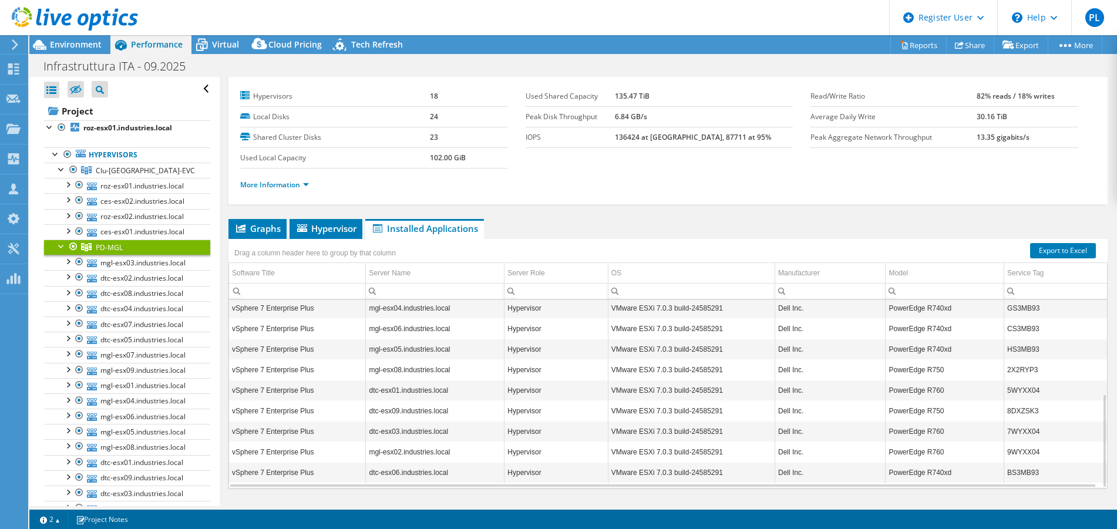
scroll to position [53, 0]
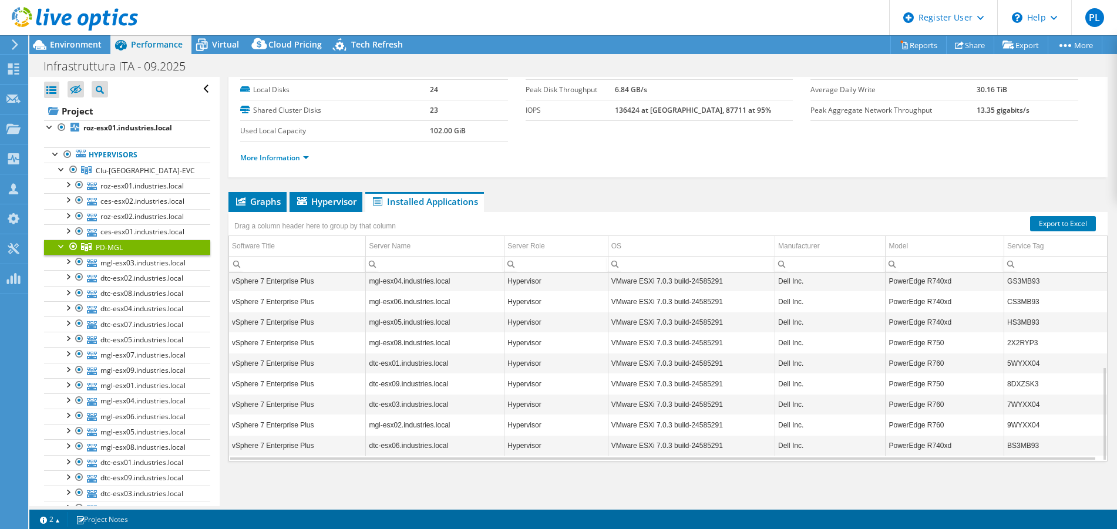
click at [61, 247] on div at bounding box center [62, 246] width 12 height 12
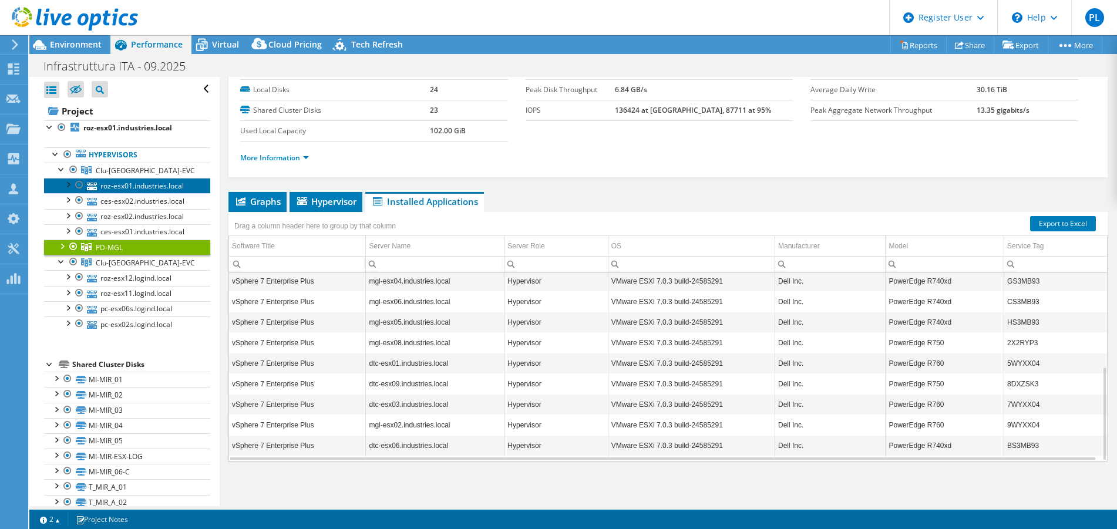
click at [129, 185] on link "roz-esx01.industries.local" at bounding box center [127, 185] width 166 height 15
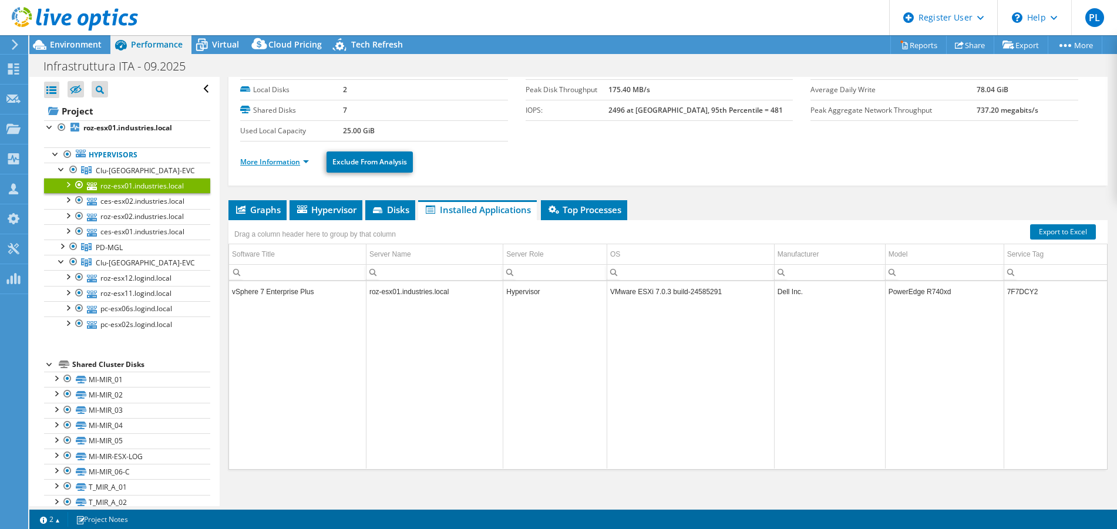
click at [307, 161] on link "More Information" at bounding box center [274, 162] width 69 height 10
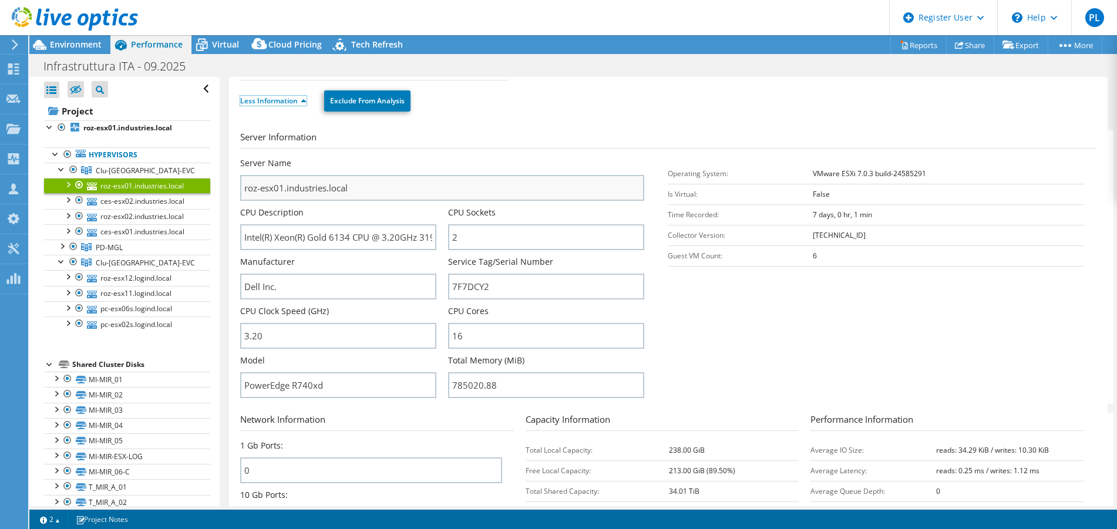
scroll to position [170, 0]
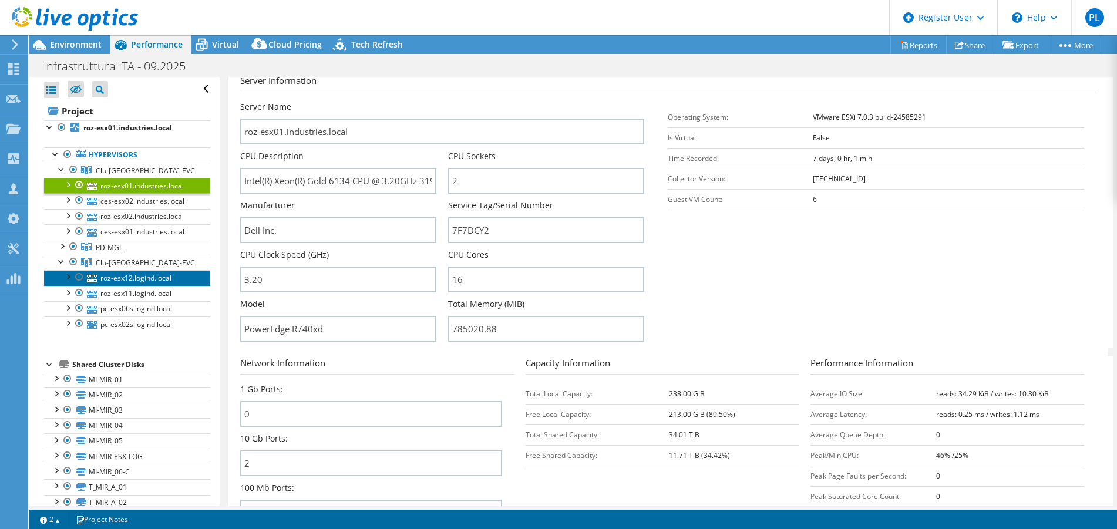
click at [139, 282] on link "roz-esx12.logind.local" at bounding box center [127, 277] width 166 height 15
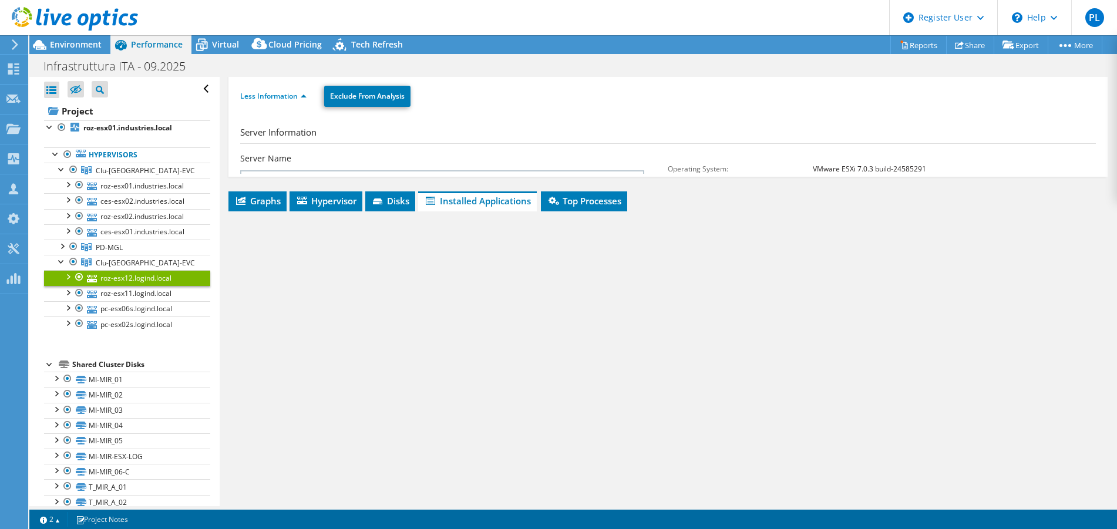
scroll to position [61, 0]
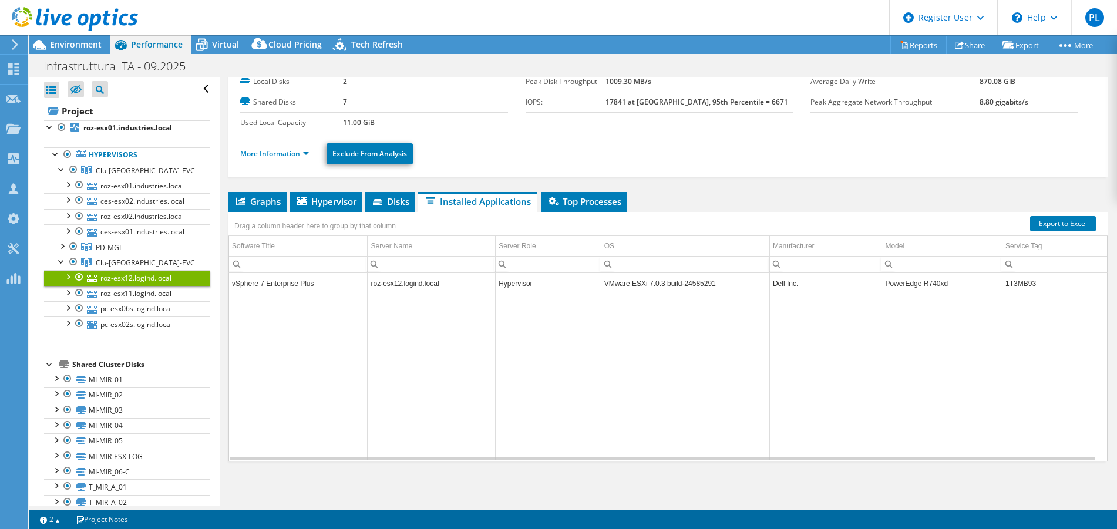
click at [299, 152] on link "More Information" at bounding box center [274, 154] width 69 height 10
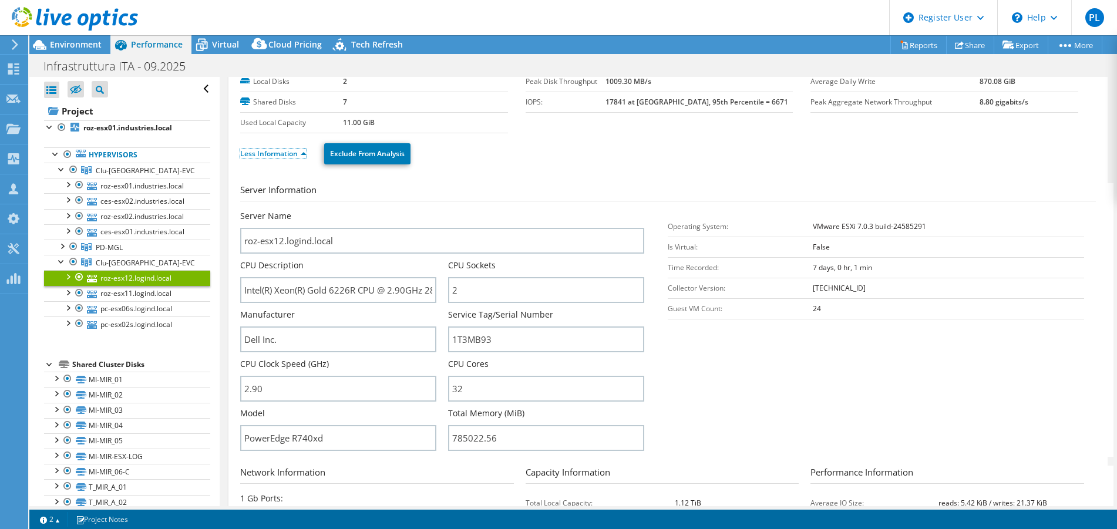
scroll to position [178, 0]
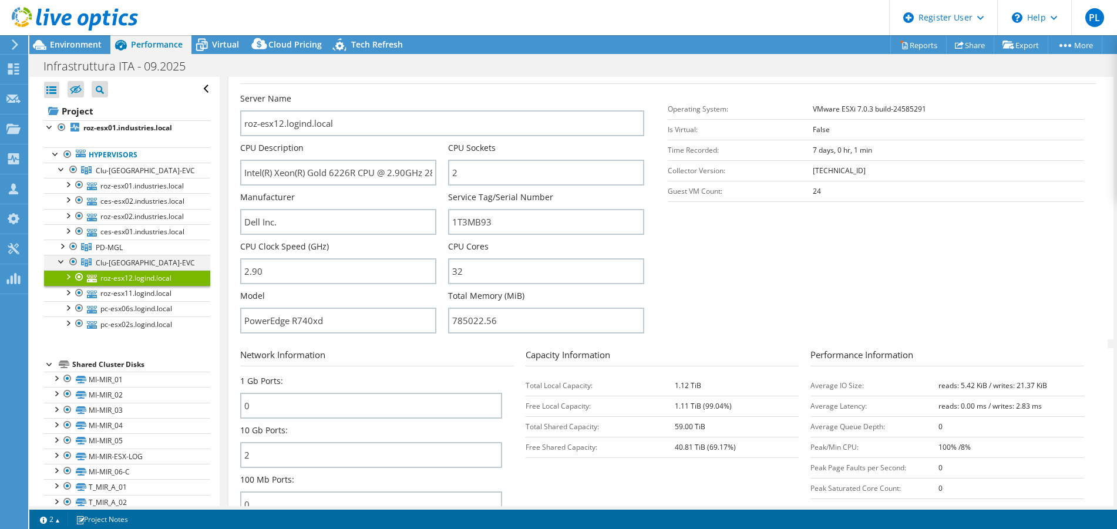
click at [56, 256] on div at bounding box center [62, 261] width 12 height 12
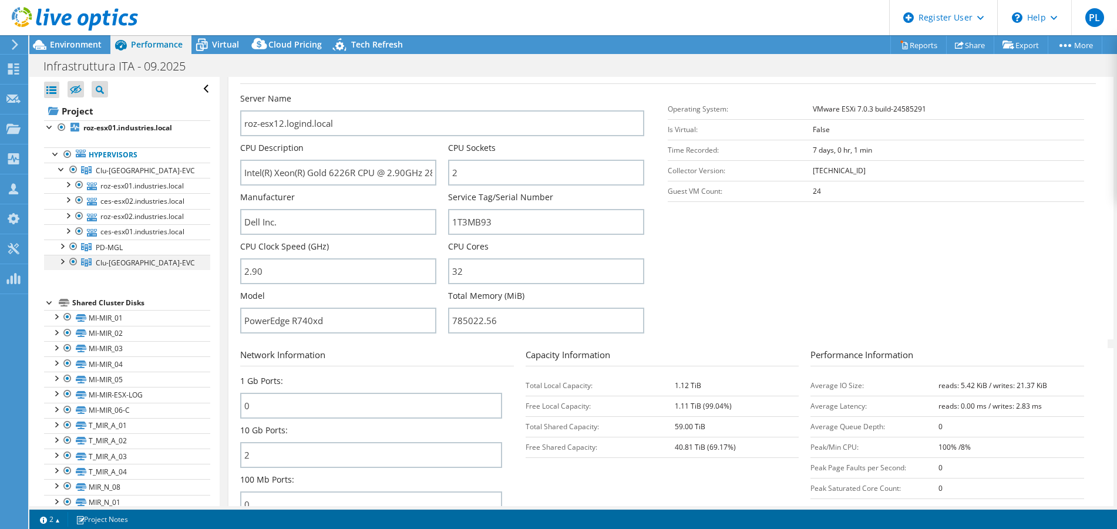
click at [62, 257] on div at bounding box center [62, 261] width 12 height 12
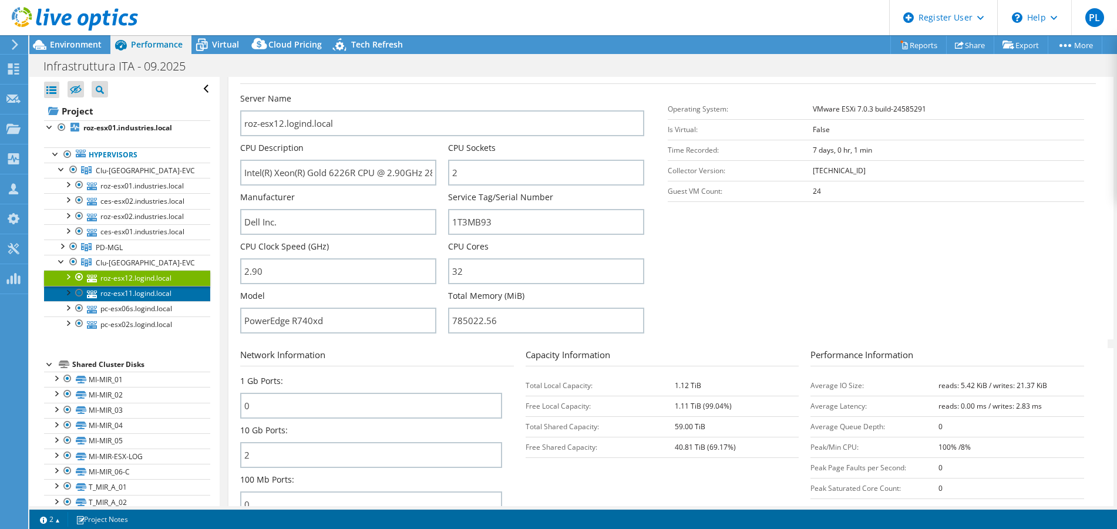
click at [170, 287] on link "roz-esx11.logind.local" at bounding box center [127, 293] width 166 height 15
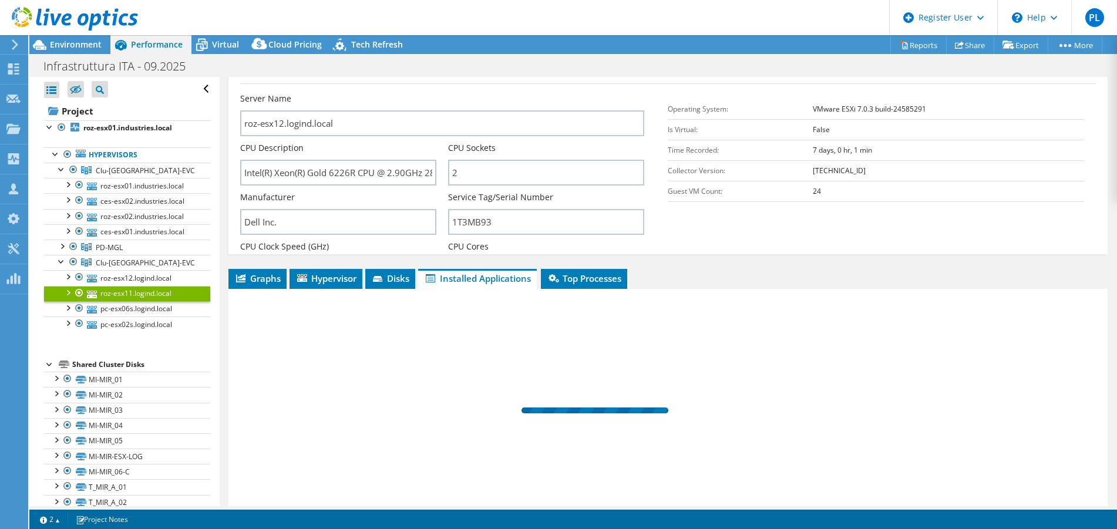
scroll to position [61, 0]
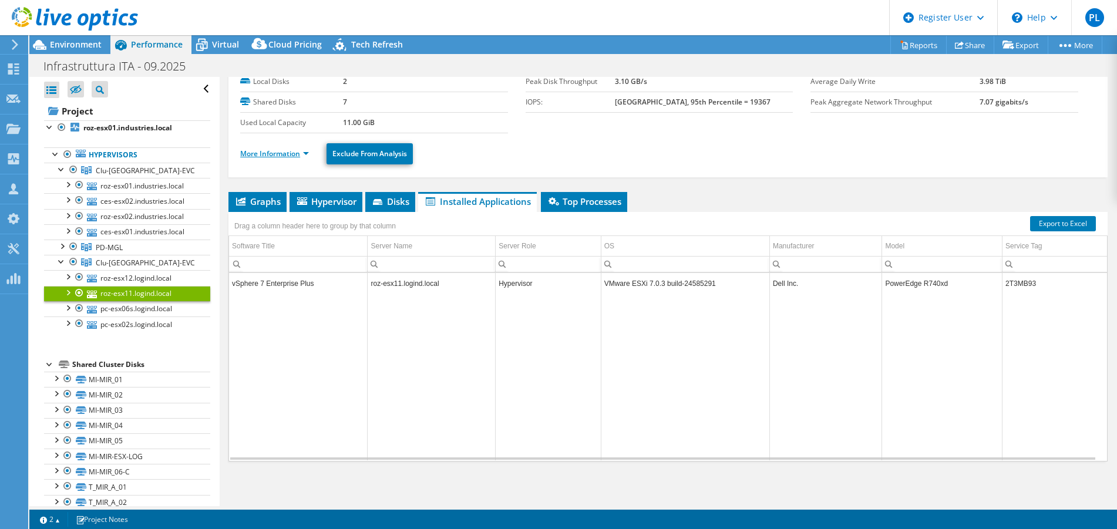
click at [299, 155] on link "More Information" at bounding box center [274, 154] width 69 height 10
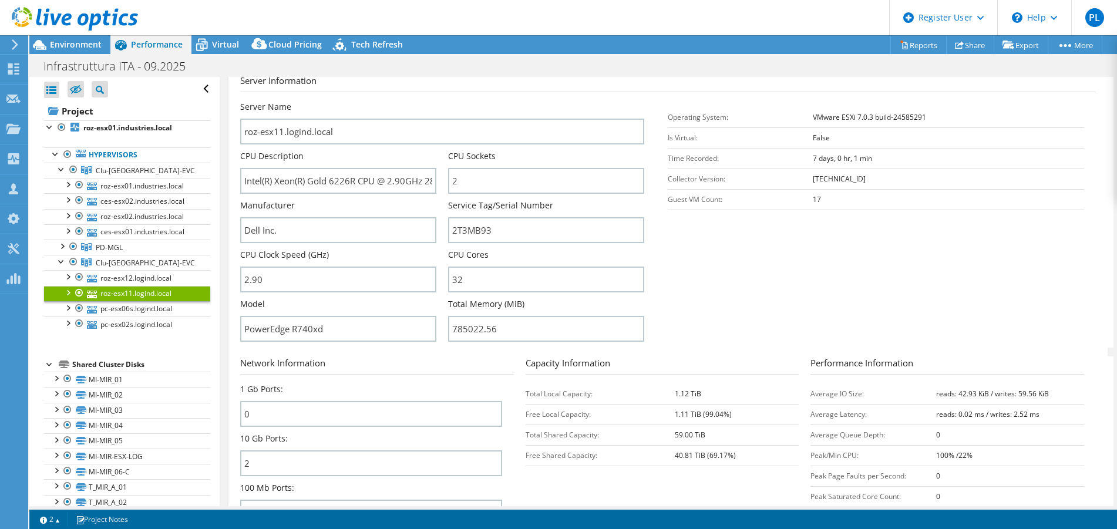
scroll to position [178, 0]
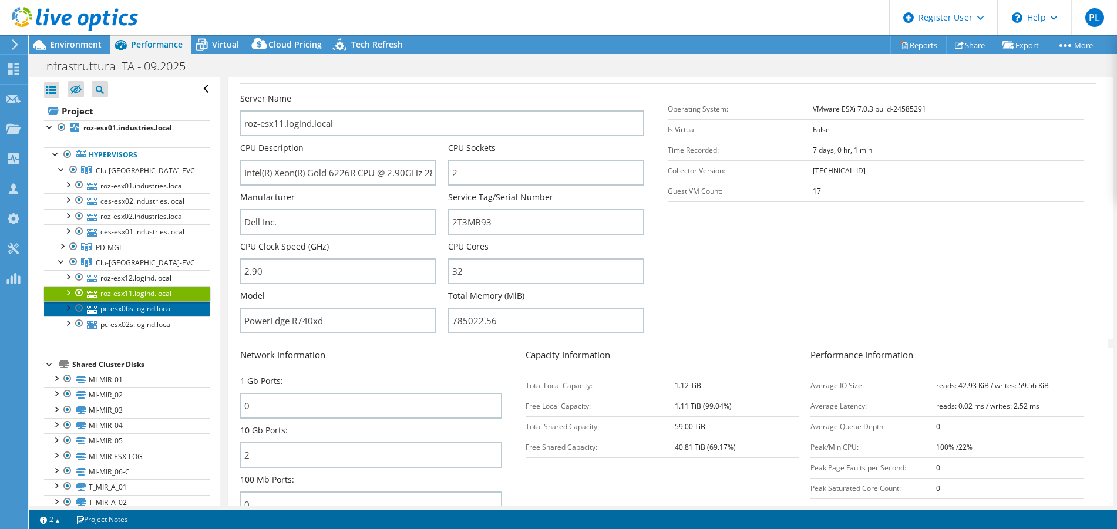
click at [161, 306] on link "pc-esx06s.logind.local" at bounding box center [127, 308] width 166 height 15
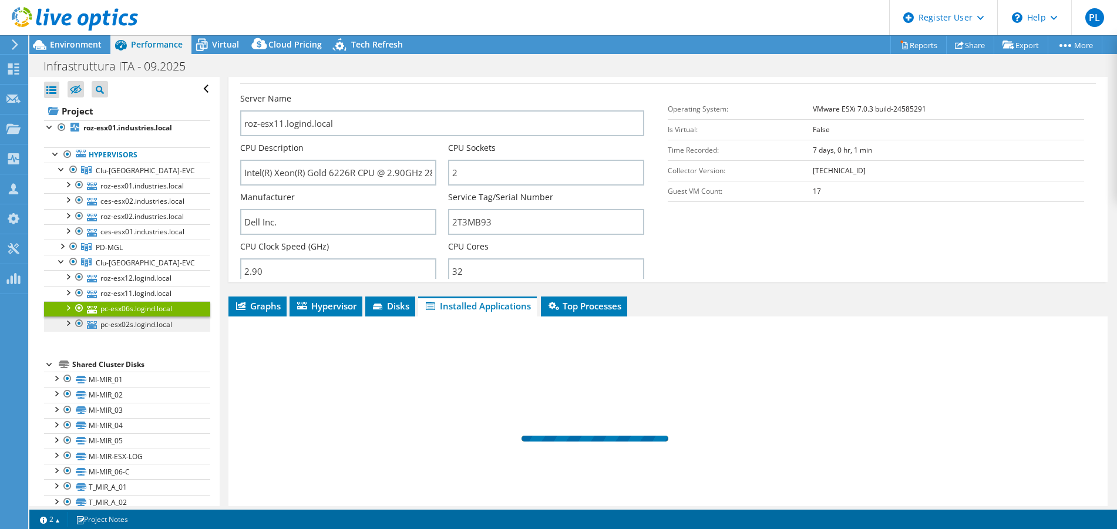
scroll to position [61, 0]
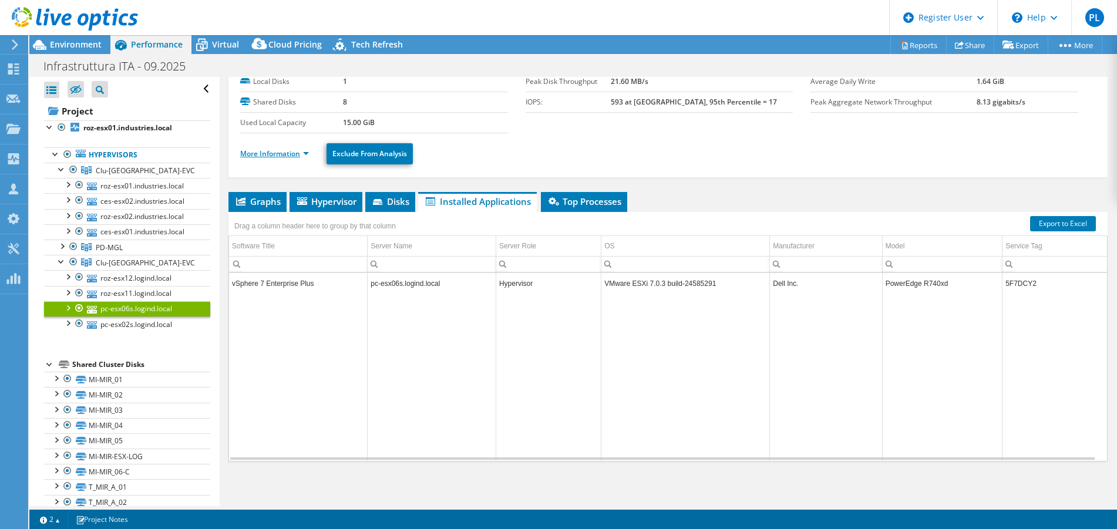
click at [306, 155] on link "More Information" at bounding box center [274, 154] width 69 height 10
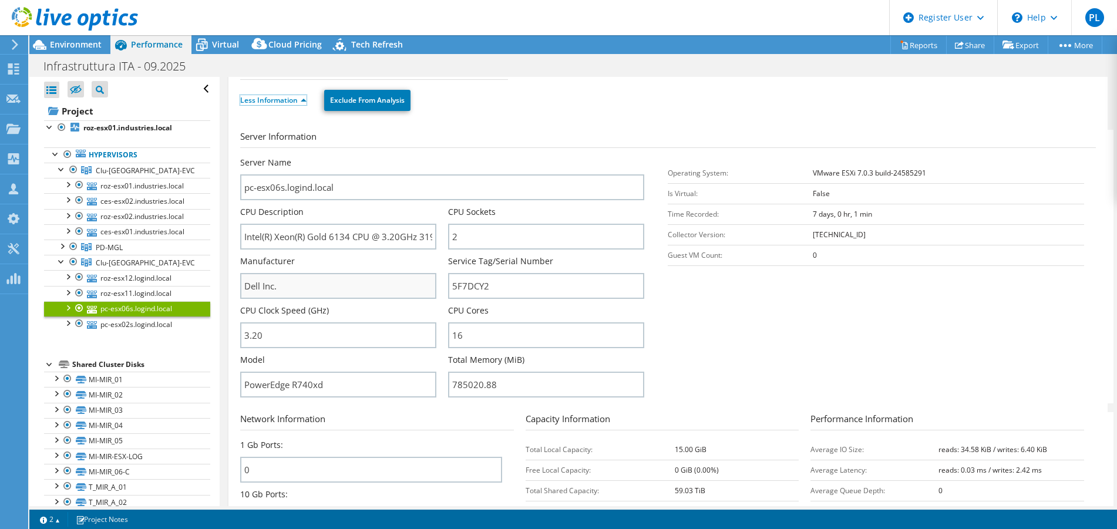
scroll to position [0, 0]
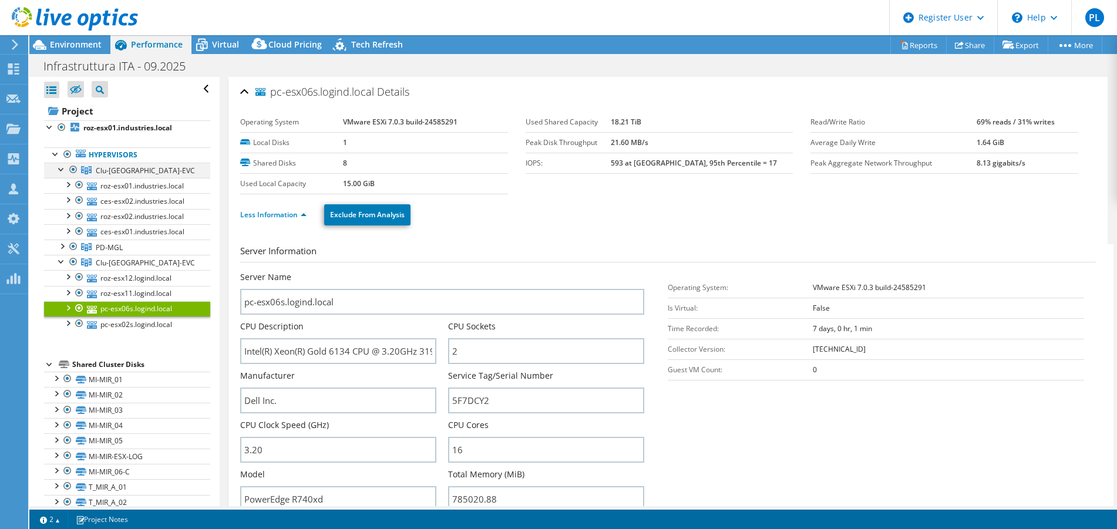
click at [61, 169] on div at bounding box center [62, 169] width 12 height 12
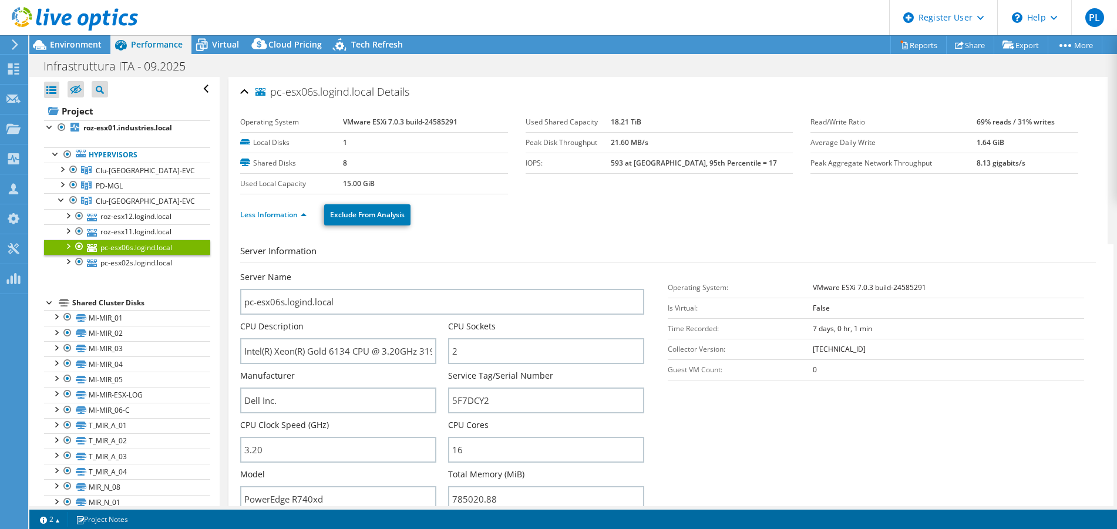
drag, startPoint x: 460, startPoint y: 119, endPoint x: 329, endPoint y: 116, distance: 130.9
click at [329, 116] on tr "Operating System VMware ESXi 7.0.3 build-24585291" at bounding box center [374, 122] width 268 height 21
copy tr "VMware ESXi 7.0.3 build-24585291"
